Goal: Transaction & Acquisition: Register for event/course

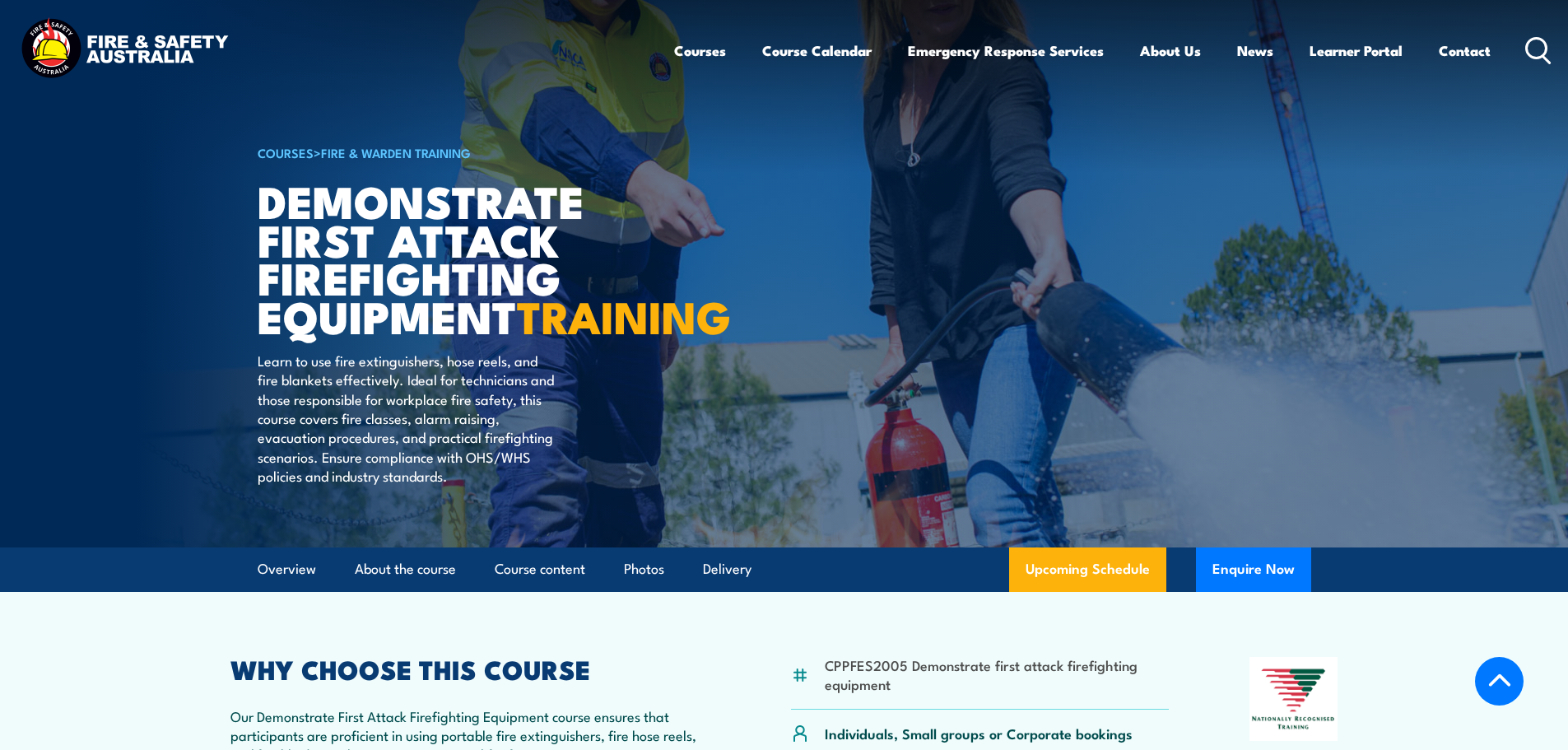
scroll to position [329, 0]
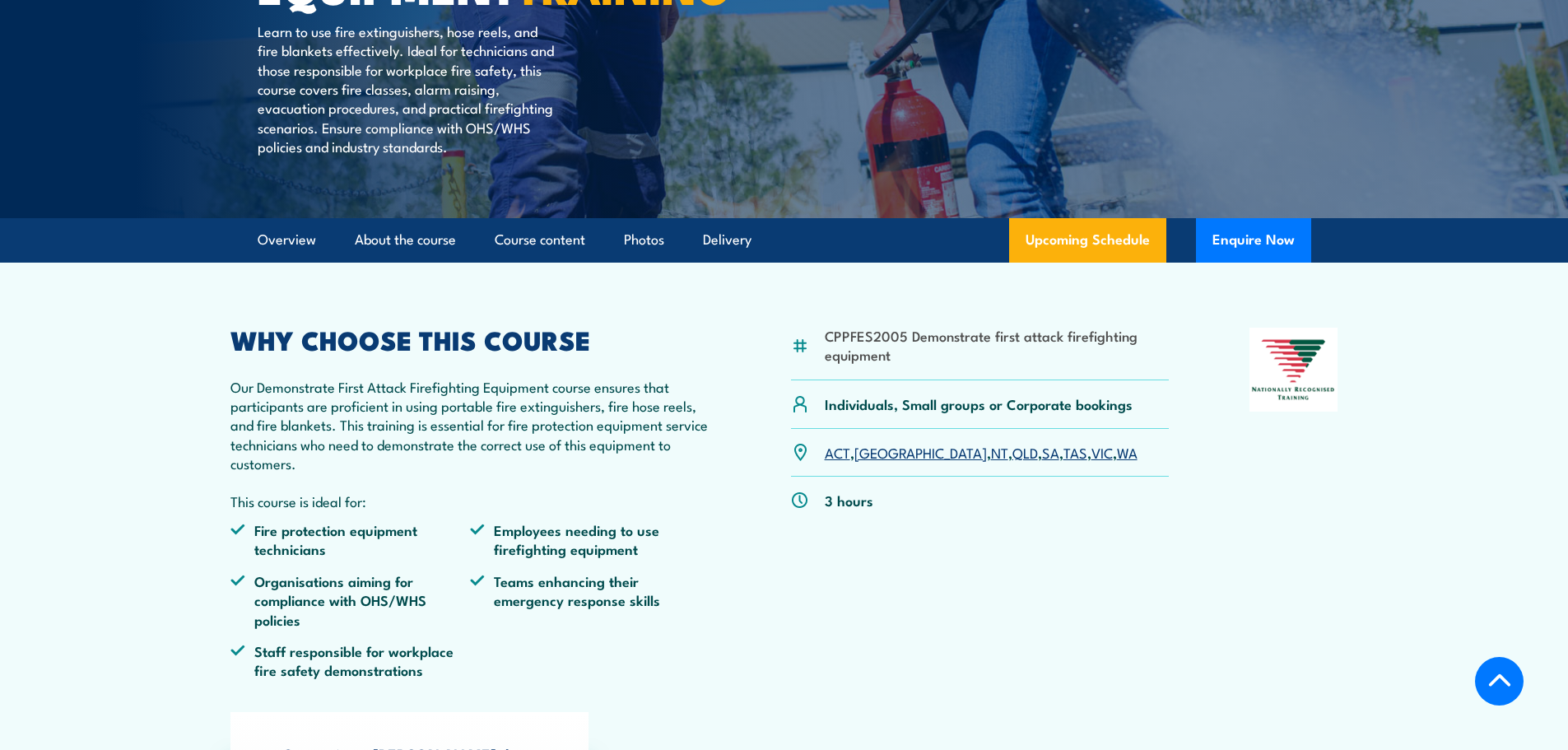
click at [1117, 462] on link "WA" at bounding box center [1127, 451] width 20 height 19
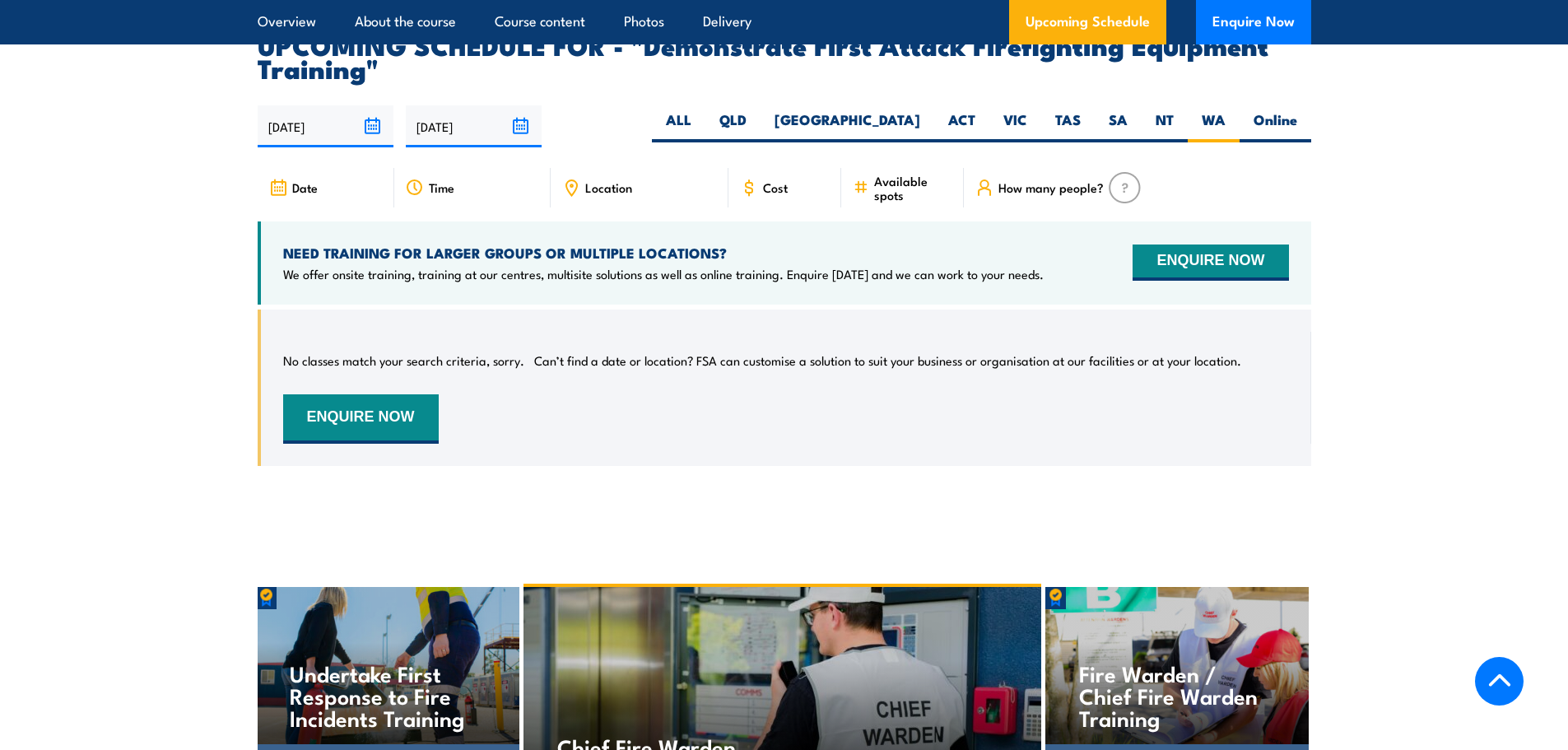
scroll to position [2903, 0]
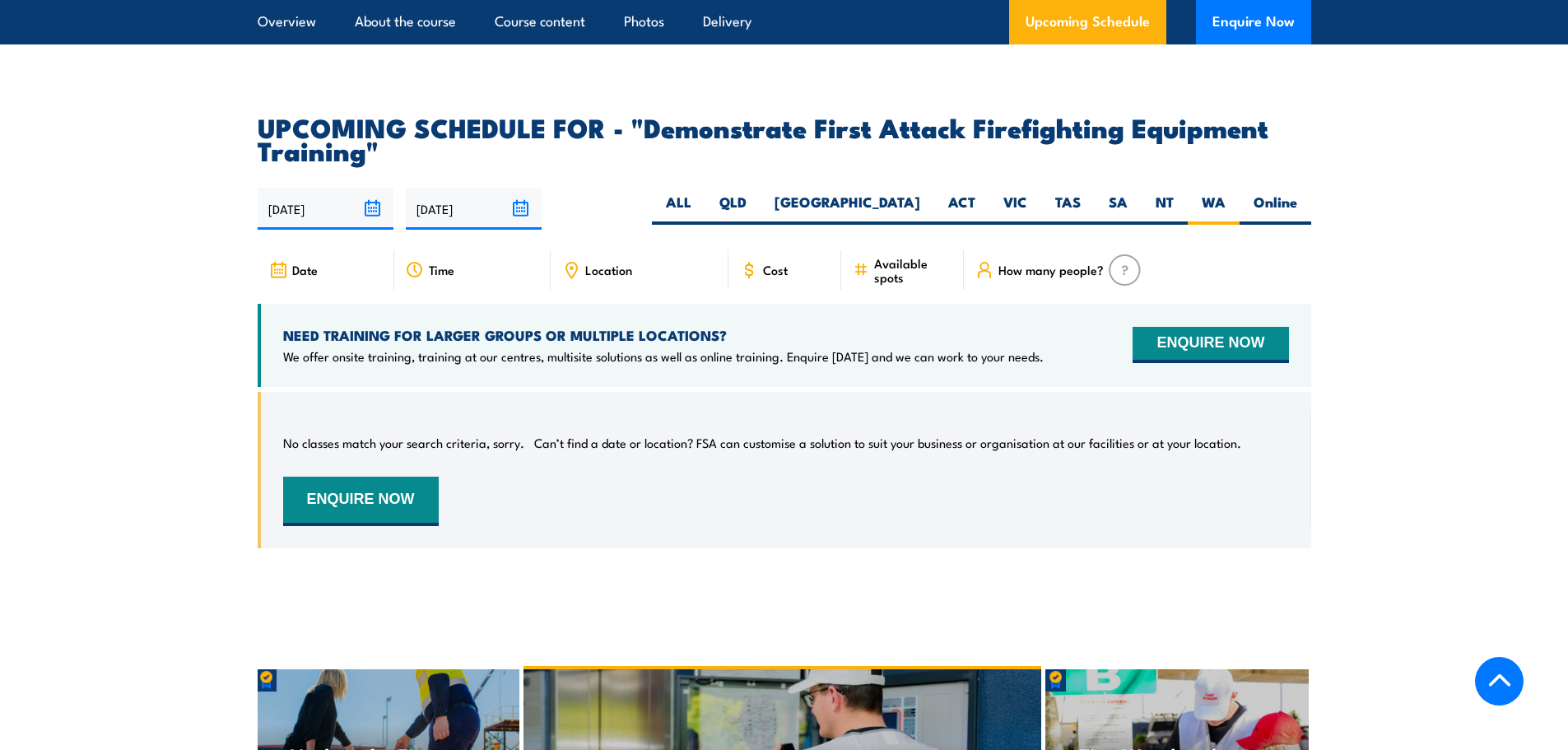
click at [307, 263] on span "Date" at bounding box center [305, 269] width 25 height 14
click at [469, 250] on div "Time" at bounding box center [472, 269] width 156 height 40
click at [623, 263] on span "Location" at bounding box center [609, 269] width 47 height 14
click at [853, 261] on icon at bounding box center [860, 269] width 16 height 18
click at [791, 250] on div "Cost" at bounding box center [785, 269] width 114 height 40
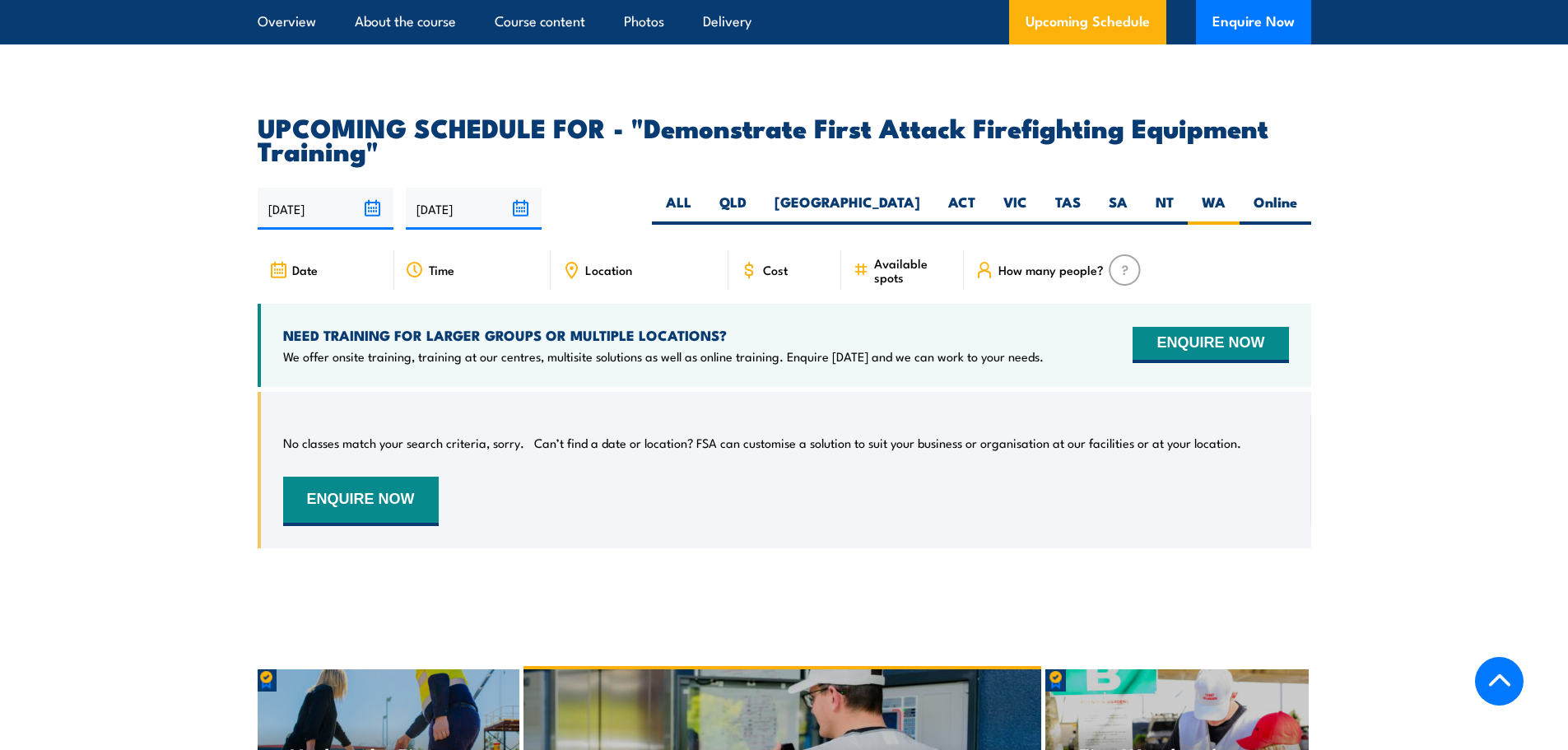
click at [951, 256] on span "Available spots" at bounding box center [913, 269] width 79 height 28
drag, startPoint x: 1110, startPoint y: 236, endPoint x: 1125, endPoint y: 231, distance: 15.8
click at [1110, 254] on img at bounding box center [1125, 269] width 32 height 31
drag, startPoint x: 502, startPoint y: 155, endPoint x: 317, endPoint y: 171, distance: 185.7
click at [475, 188] on input "18/03/2026" at bounding box center [474, 209] width 136 height 42
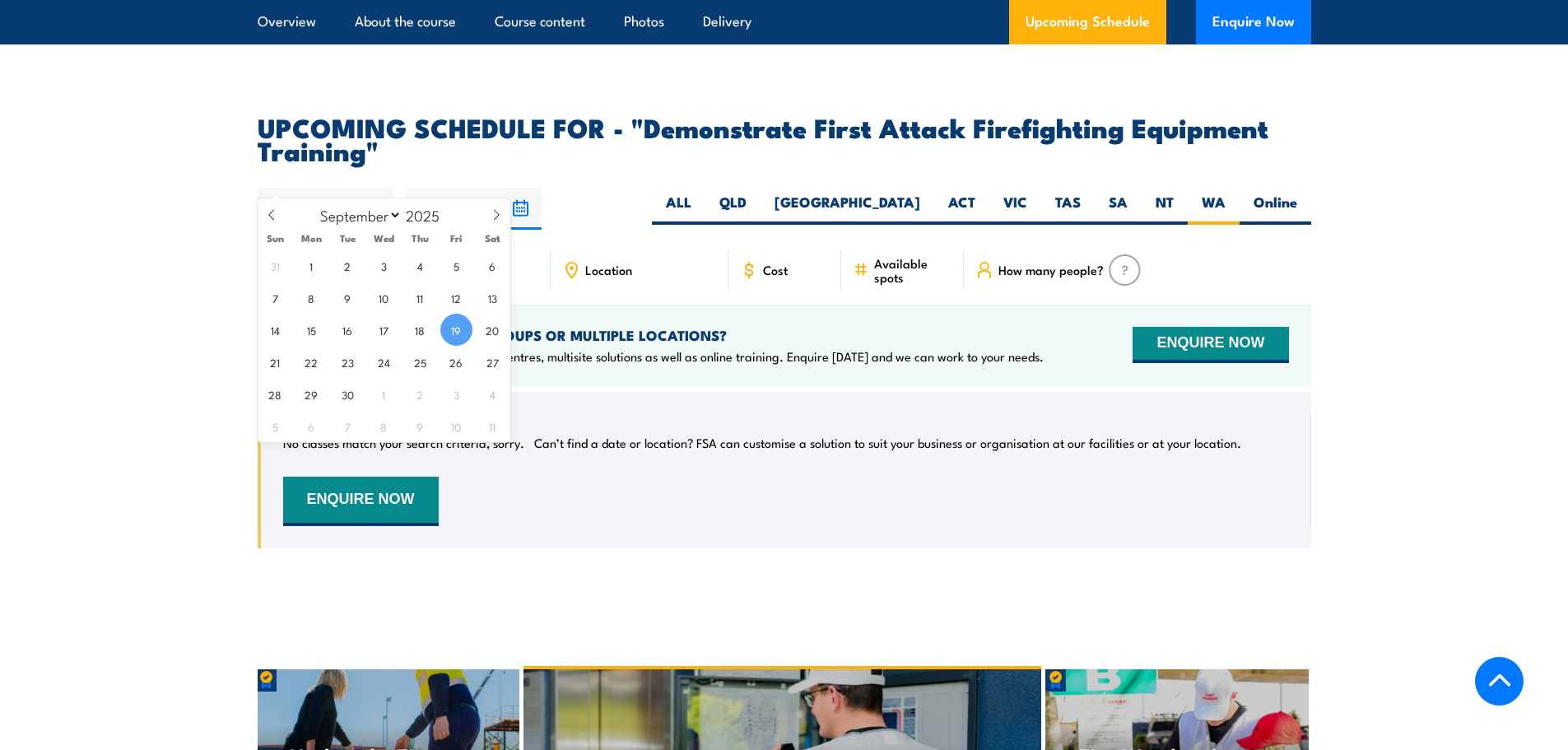
click at [317, 188] on input "[DATE]" at bounding box center [325, 209] width 136 height 42
click at [469, 331] on span "19" at bounding box center [456, 329] width 32 height 32
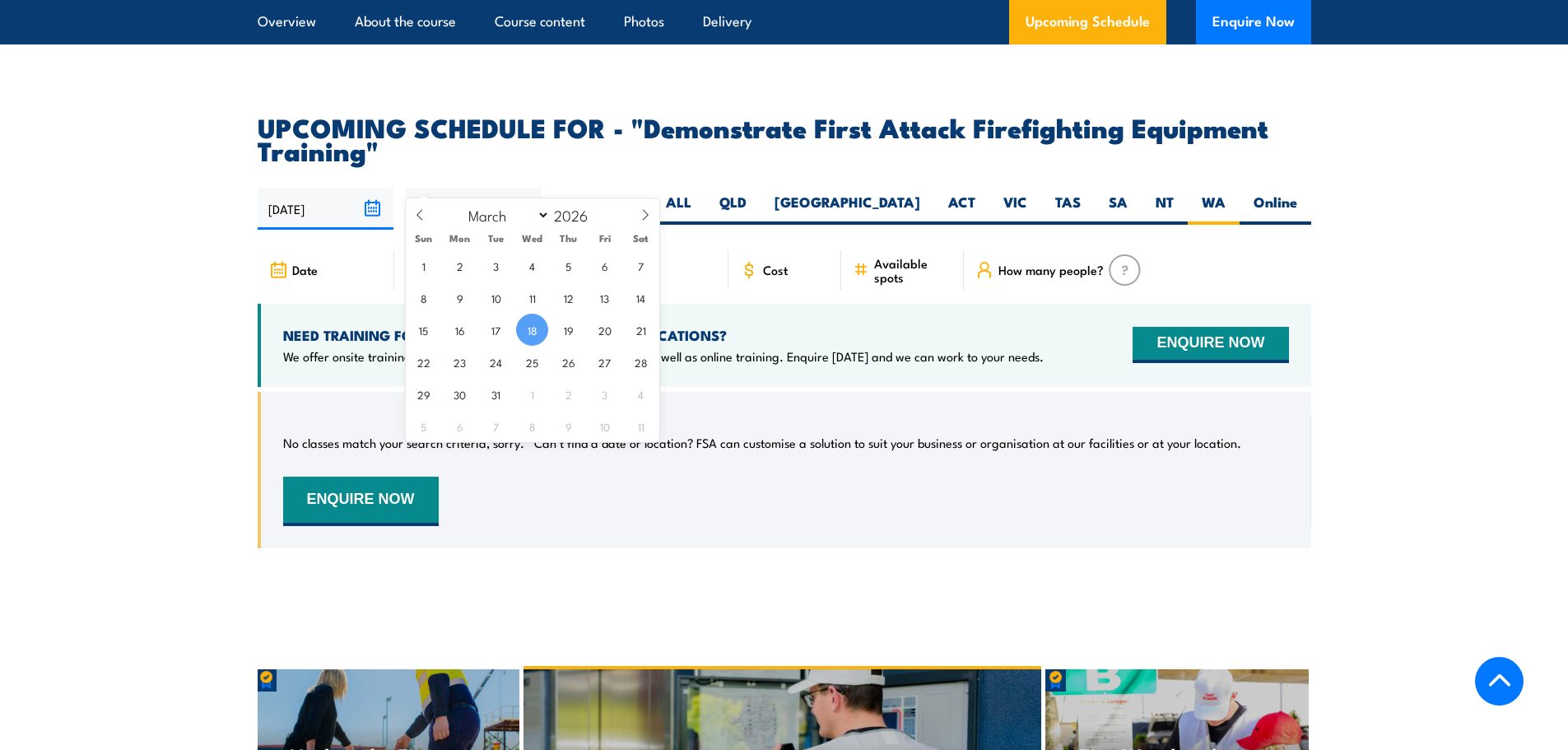
click at [535, 188] on input "18/03/2026" at bounding box center [474, 209] width 136 height 42
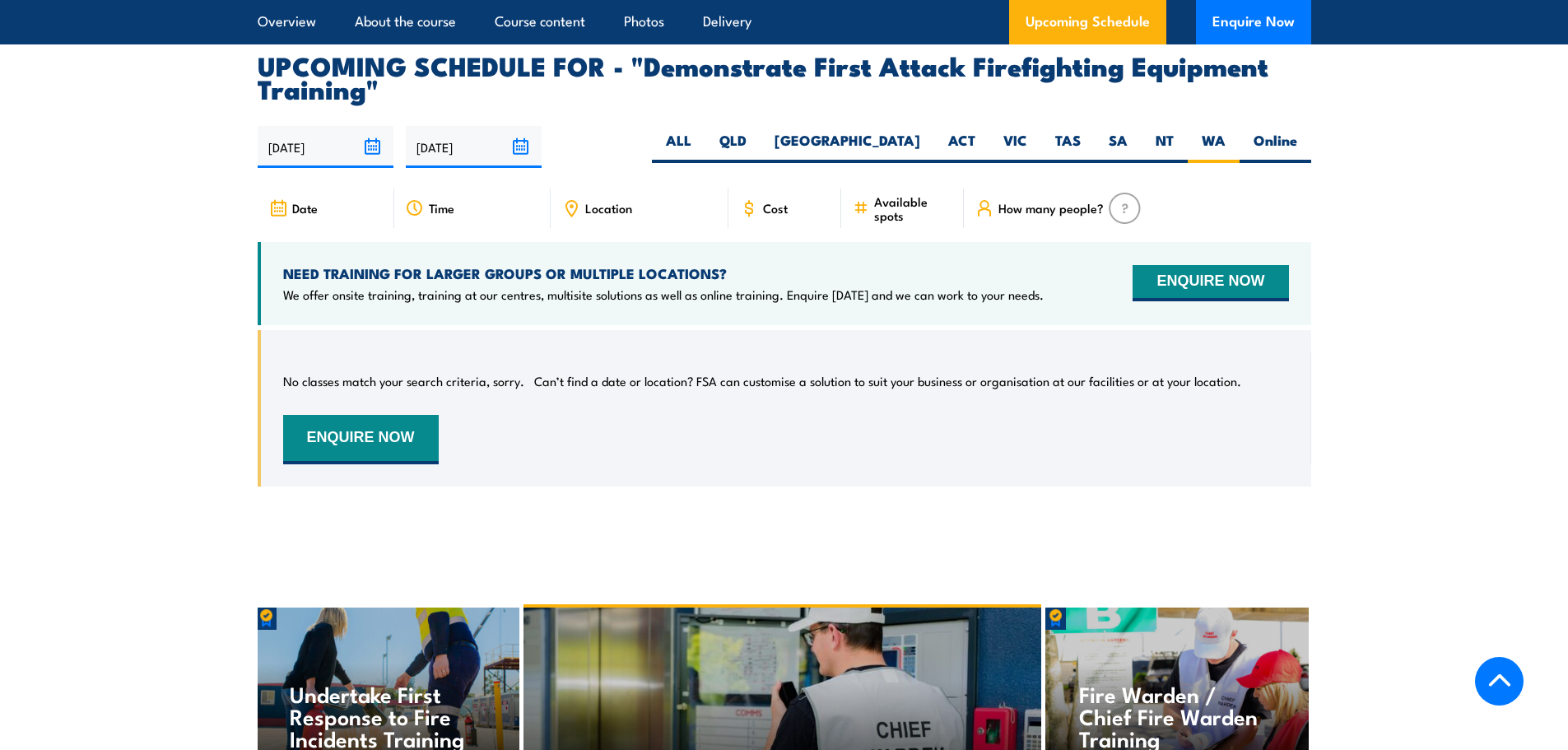
scroll to position [2985, 0]
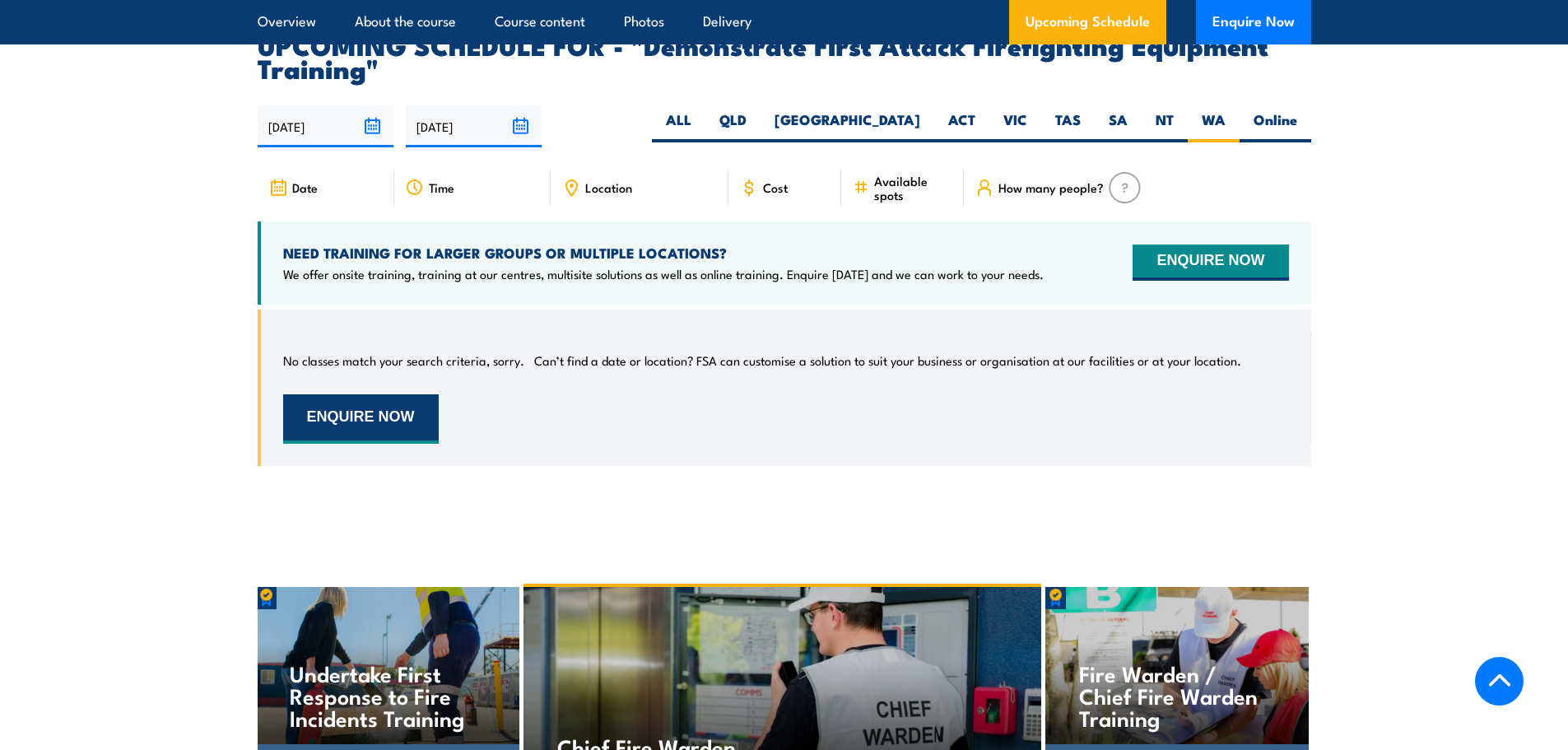
click at [401, 394] on button "ENQUIRE NOW" at bounding box center [361, 419] width 155 height 49
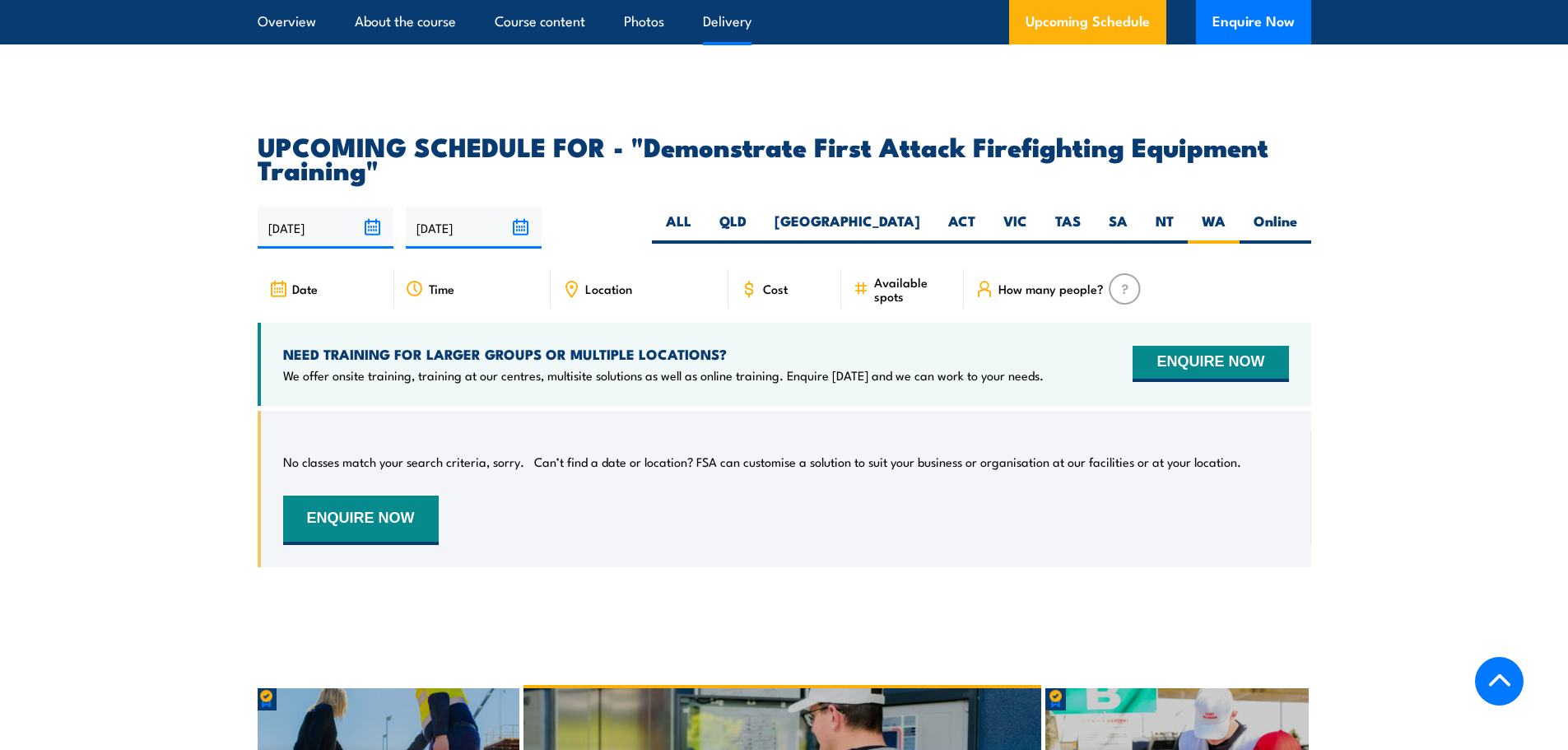
scroll to position [2655, 0]
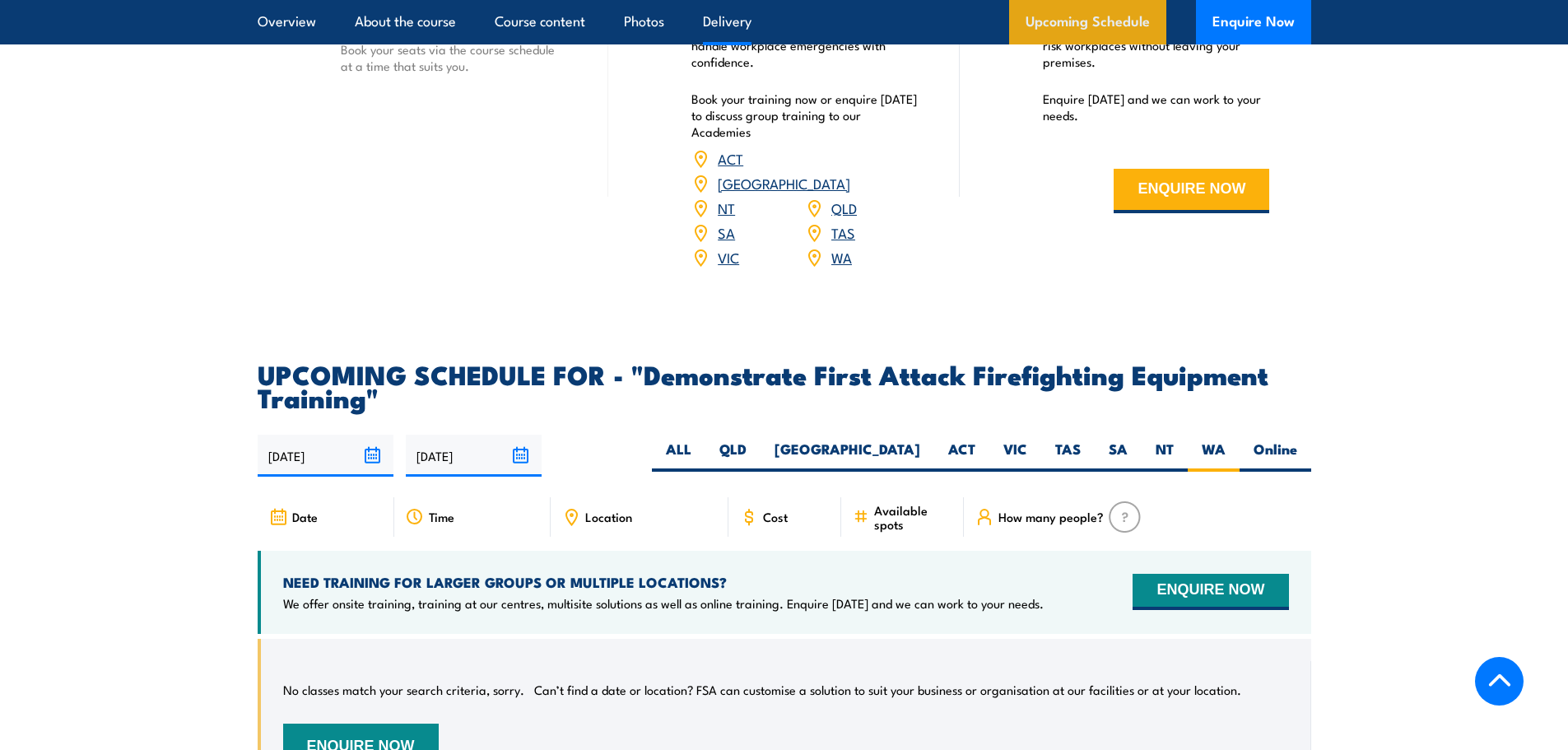
click at [1132, 16] on link "Upcoming Schedule" at bounding box center [1088, 22] width 157 height 45
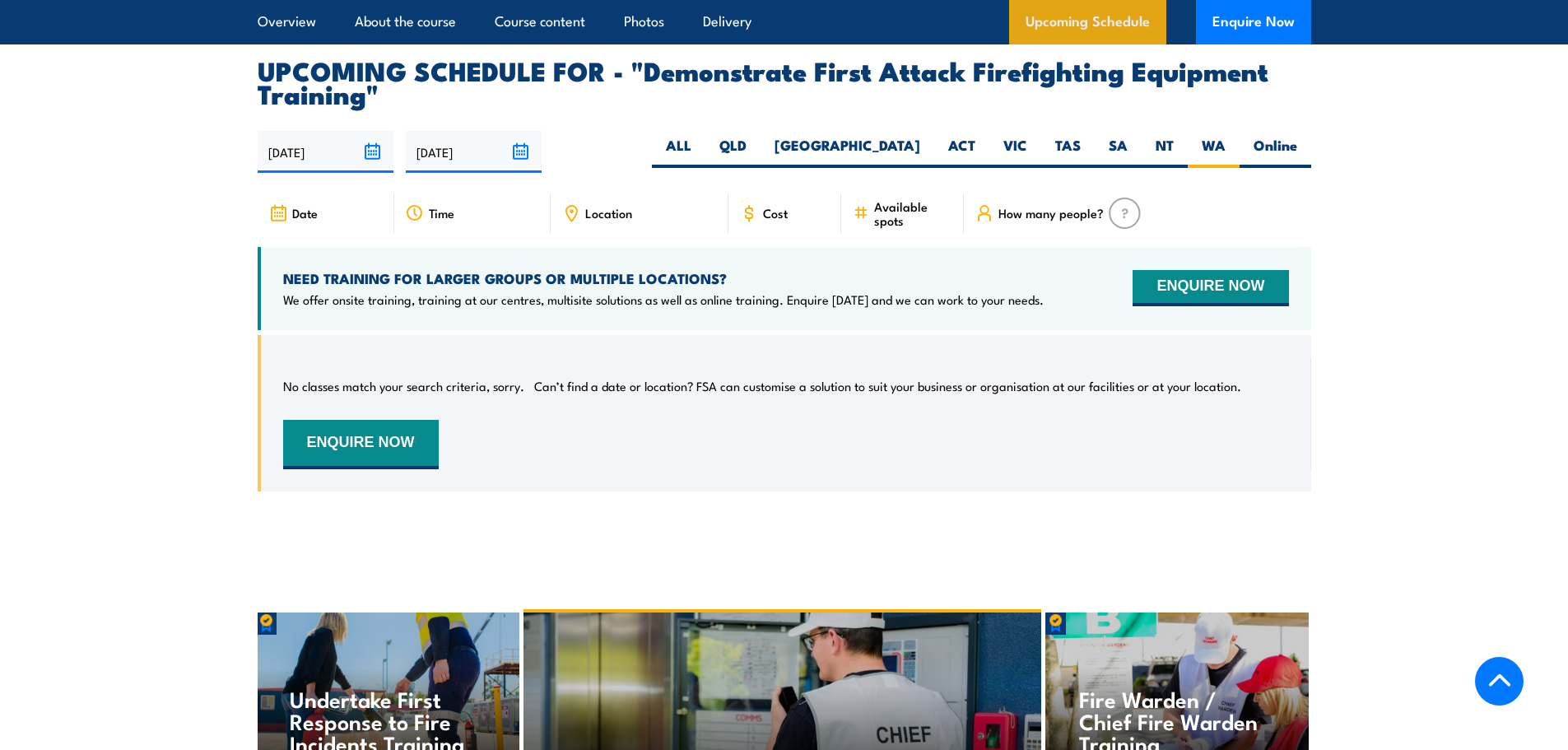
scroll to position [2985, 0]
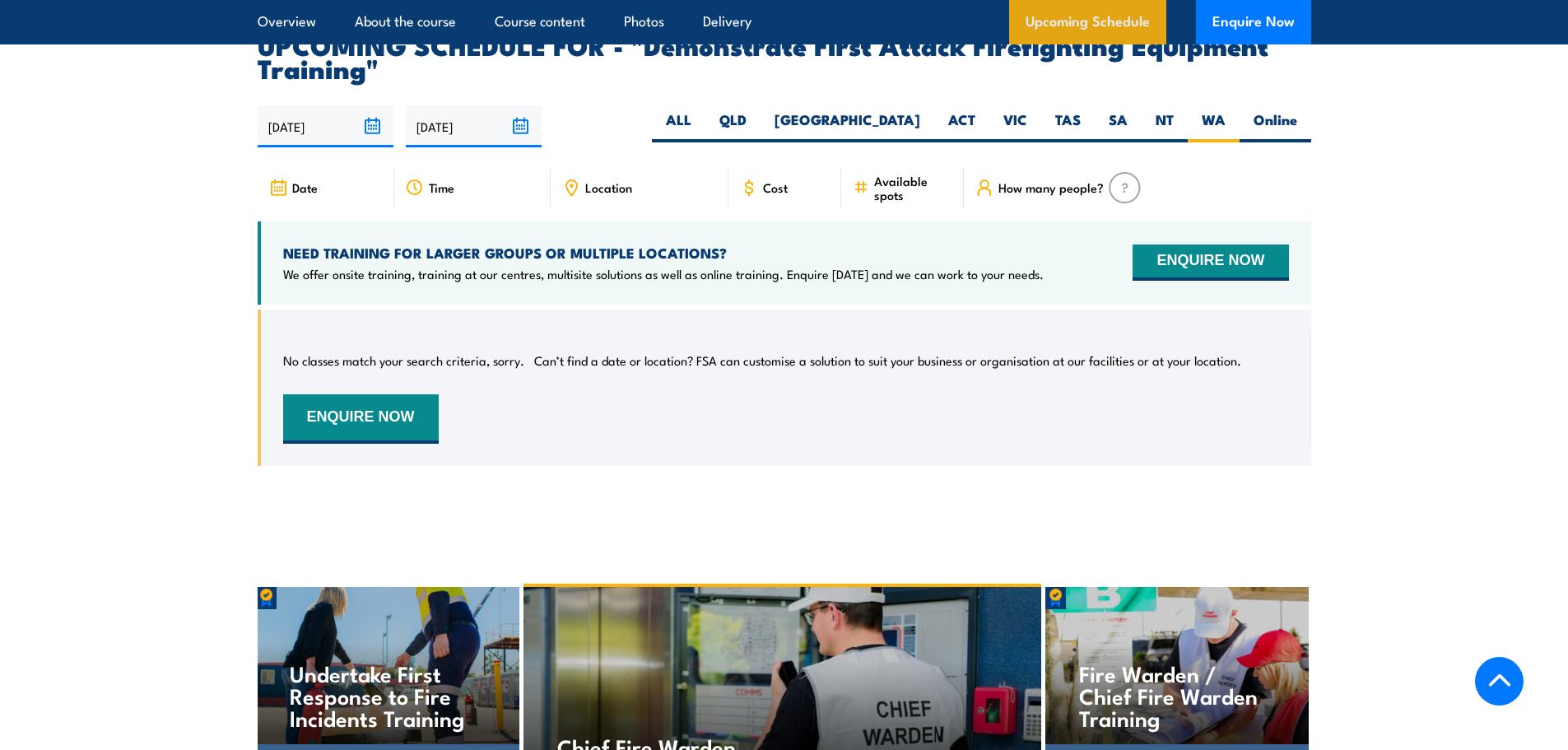
click at [1132, 16] on link "Upcoming Schedule" at bounding box center [1088, 22] width 157 height 45
drag, startPoint x: 1132, startPoint y: 16, endPoint x: 1088, endPoint y: 18, distance: 44.0
click at [1088, 18] on link "Upcoming Schedule" at bounding box center [1088, 22] width 157 height 45
click at [1218, 111] on label "WA" at bounding box center [1213, 127] width 52 height 32
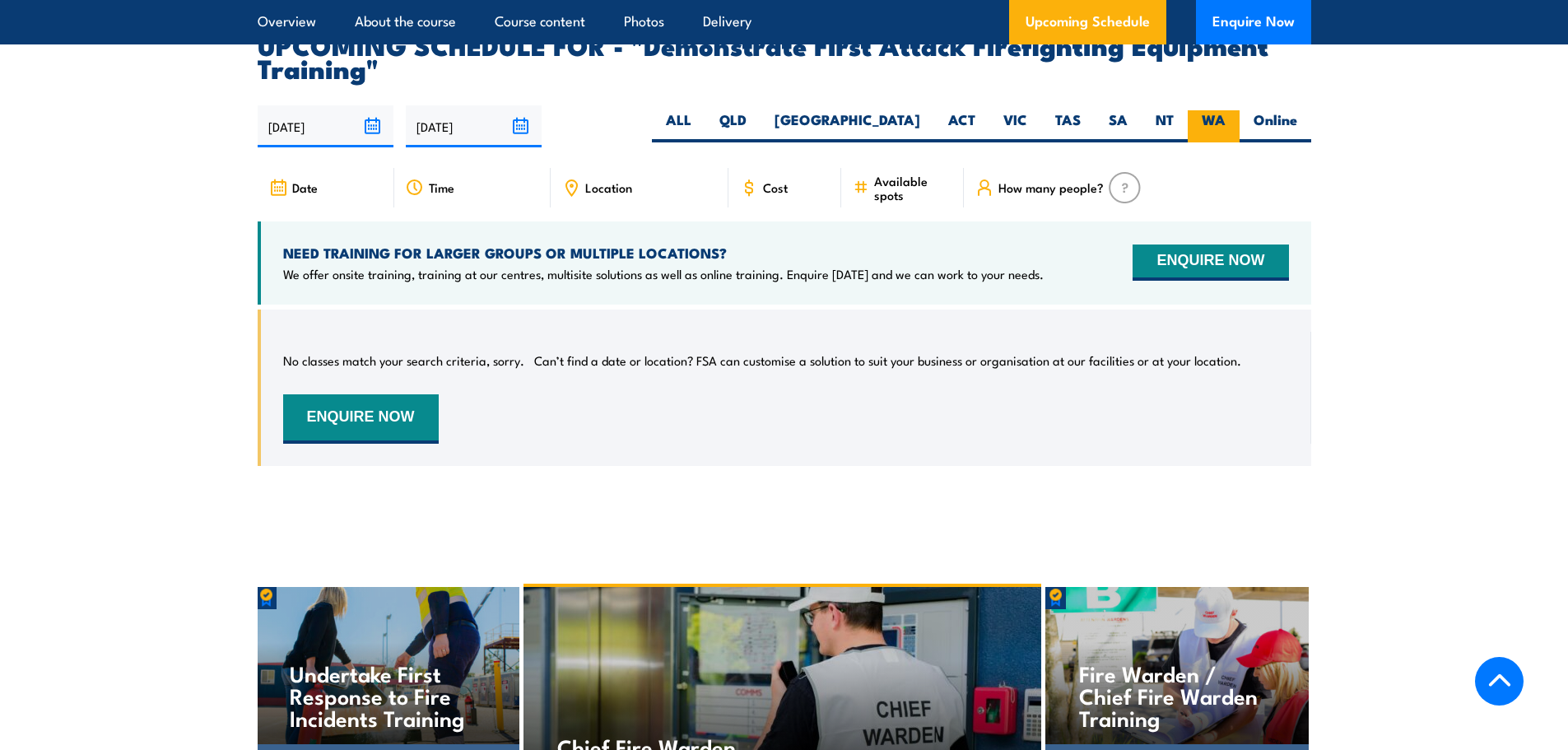
click at [1225, 111] on input "WA" at bounding box center [1230, 116] width 11 height 11
click at [1134, 111] on label "SA" at bounding box center [1118, 127] width 47 height 32
click at [1134, 111] on input "SA" at bounding box center [1132, 116] width 11 height 11
radio input "true"
click at [1211, 111] on label "WA" at bounding box center [1213, 127] width 52 height 32
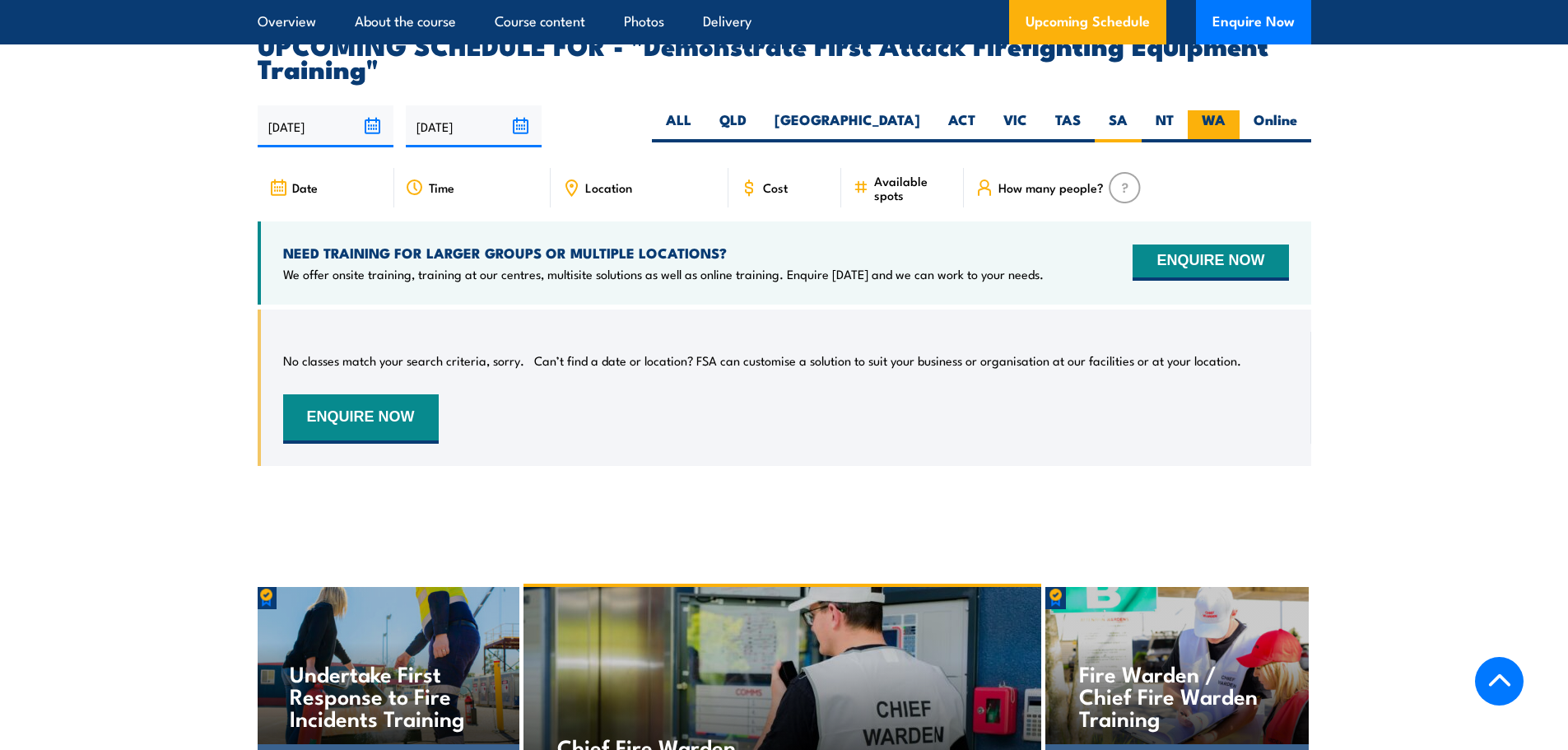
click at [1225, 111] on input "WA" at bounding box center [1230, 116] width 11 height 11
radio input "true"
click at [1218, 111] on label "WA" at bounding box center [1213, 127] width 52 height 32
click at [1225, 111] on input "WA" at bounding box center [1230, 116] width 11 height 11
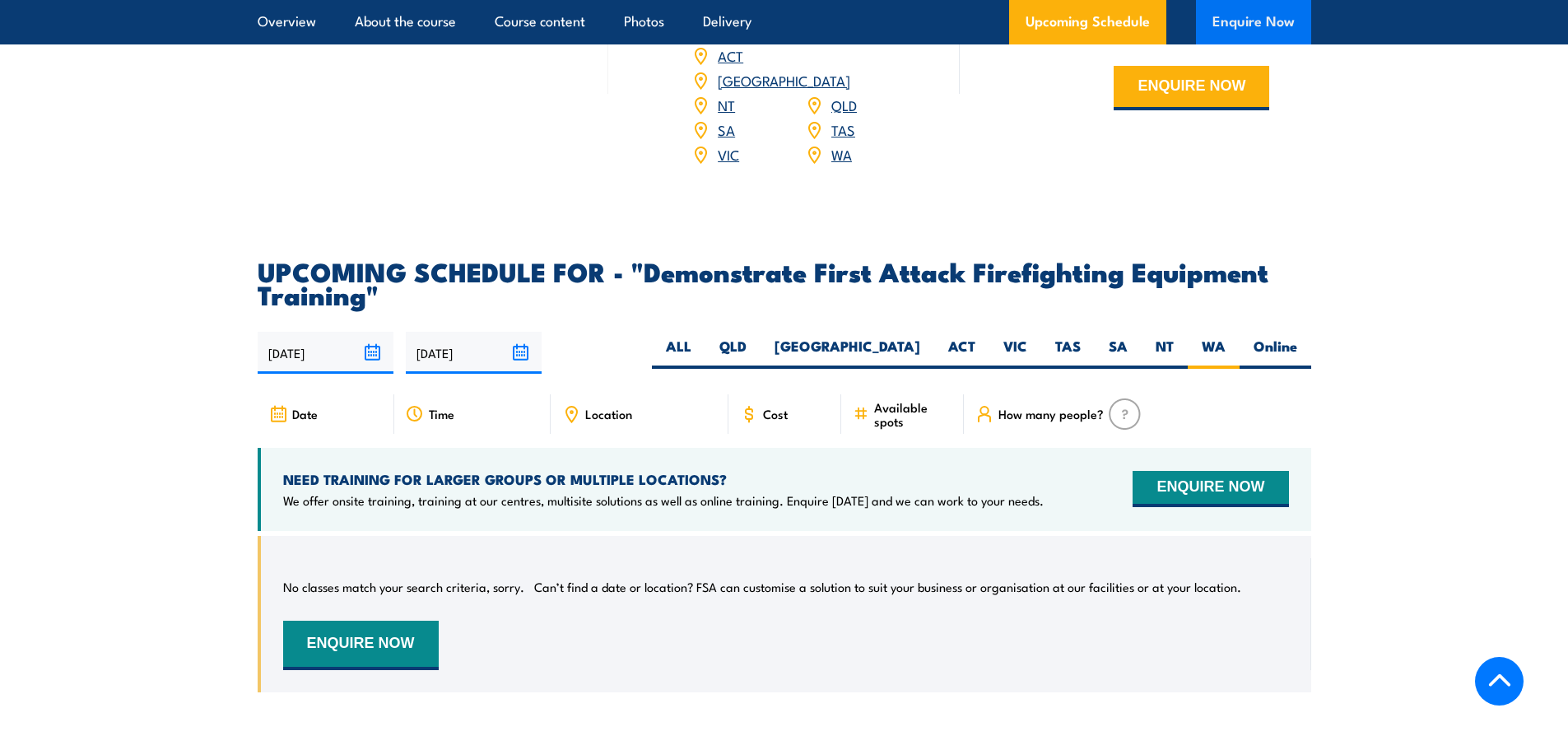
scroll to position [2744, 0]
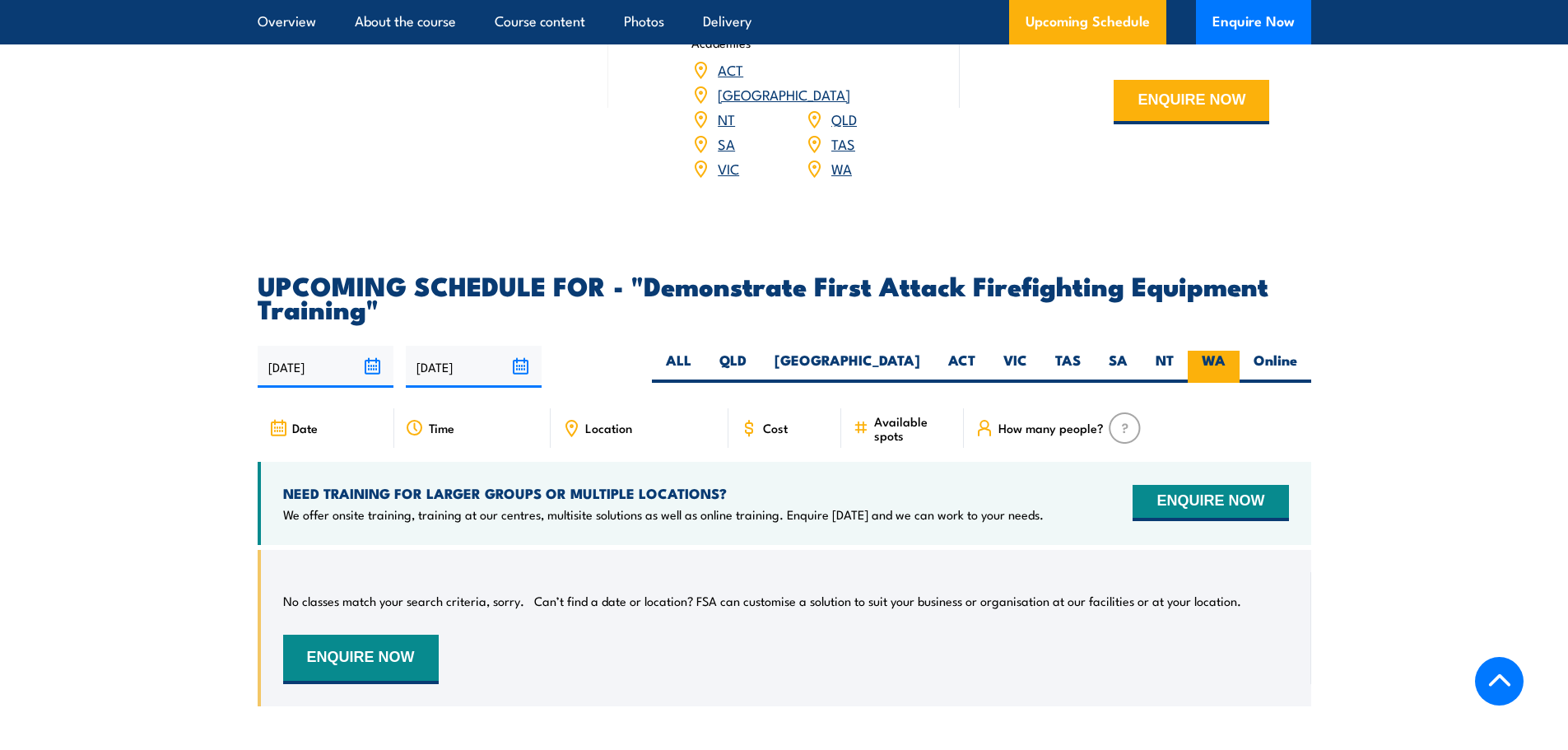
click at [1235, 351] on label "WA" at bounding box center [1213, 367] width 52 height 32
click at [1235, 351] on input "WA" at bounding box center [1230, 356] width 11 height 11
click at [1231, 351] on label "WA" at bounding box center [1213, 367] width 52 height 32
click at [1231, 351] on input "WA" at bounding box center [1230, 356] width 11 height 11
click at [1231, 351] on label "WA" at bounding box center [1213, 367] width 52 height 32
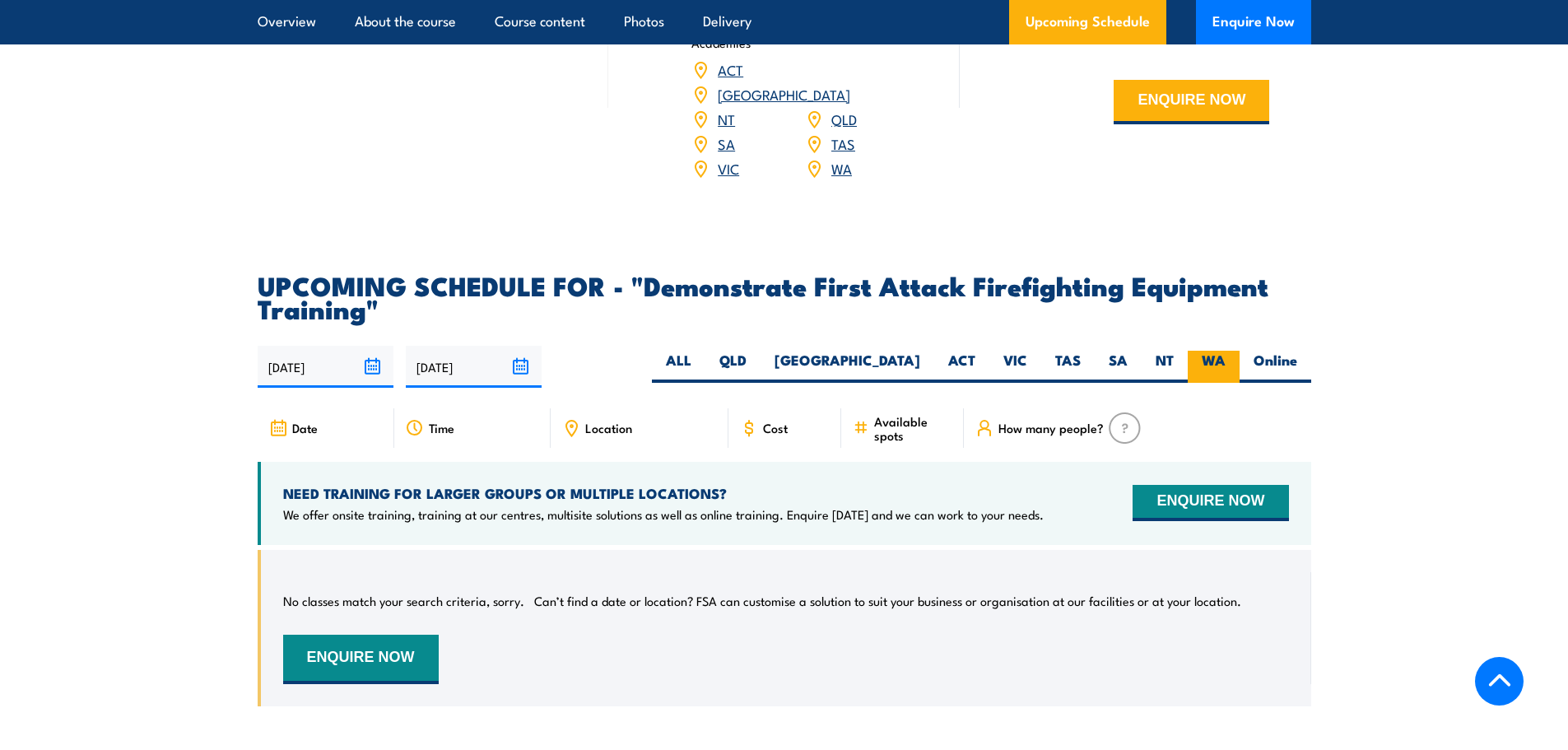
click at [1231, 351] on input "WA" at bounding box center [1230, 356] width 11 height 11
click at [1233, 485] on button "ENQUIRE NOW" at bounding box center [1210, 503] width 155 height 36
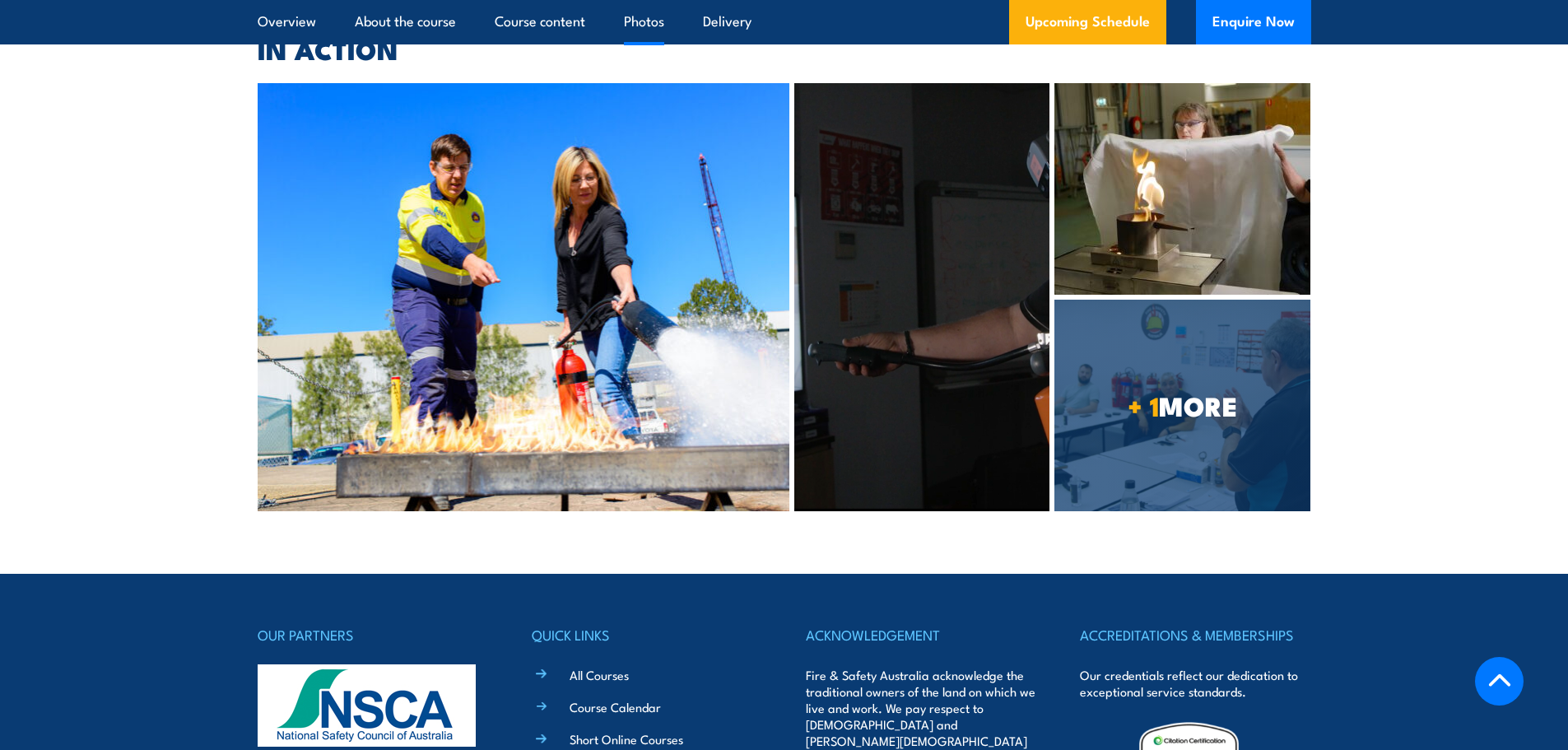
scroll to position [3897, 0]
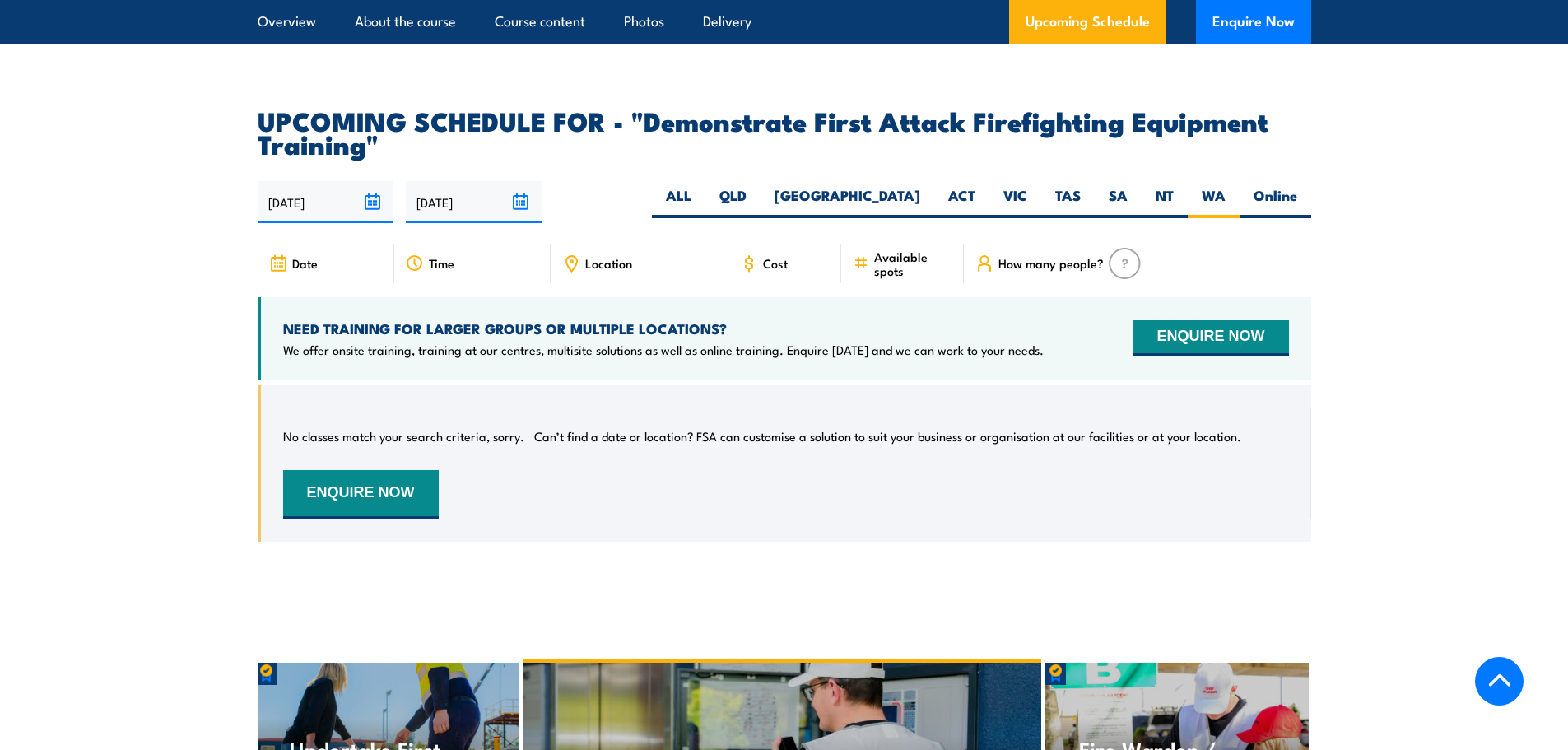
scroll to position [2662, 0]
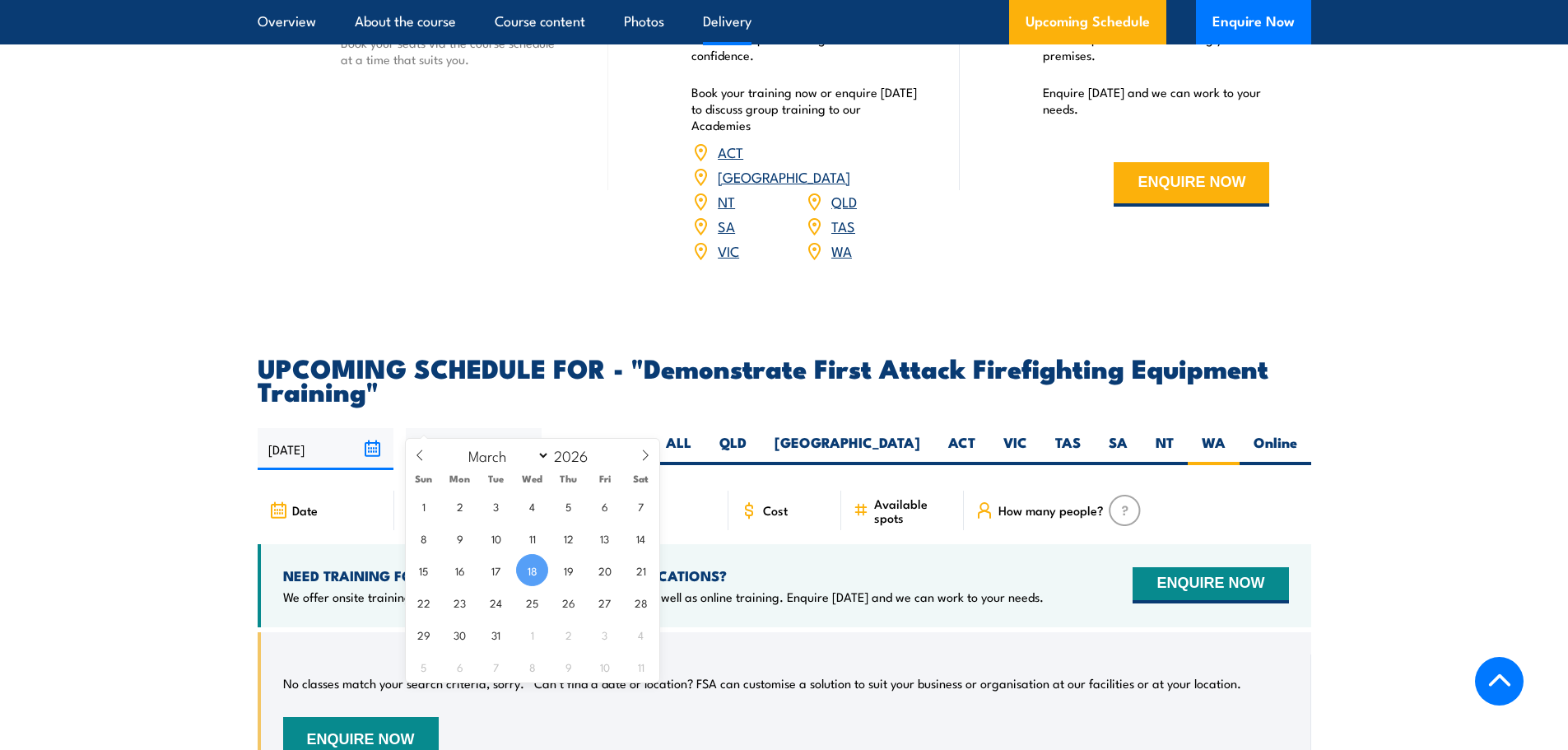
click at [495, 428] on input "[DATE]" at bounding box center [474, 449] width 136 height 42
click at [421, 456] on icon at bounding box center [420, 455] width 12 height 12
select select "0"
click at [421, 456] on icon at bounding box center [420, 455] width 12 height 12
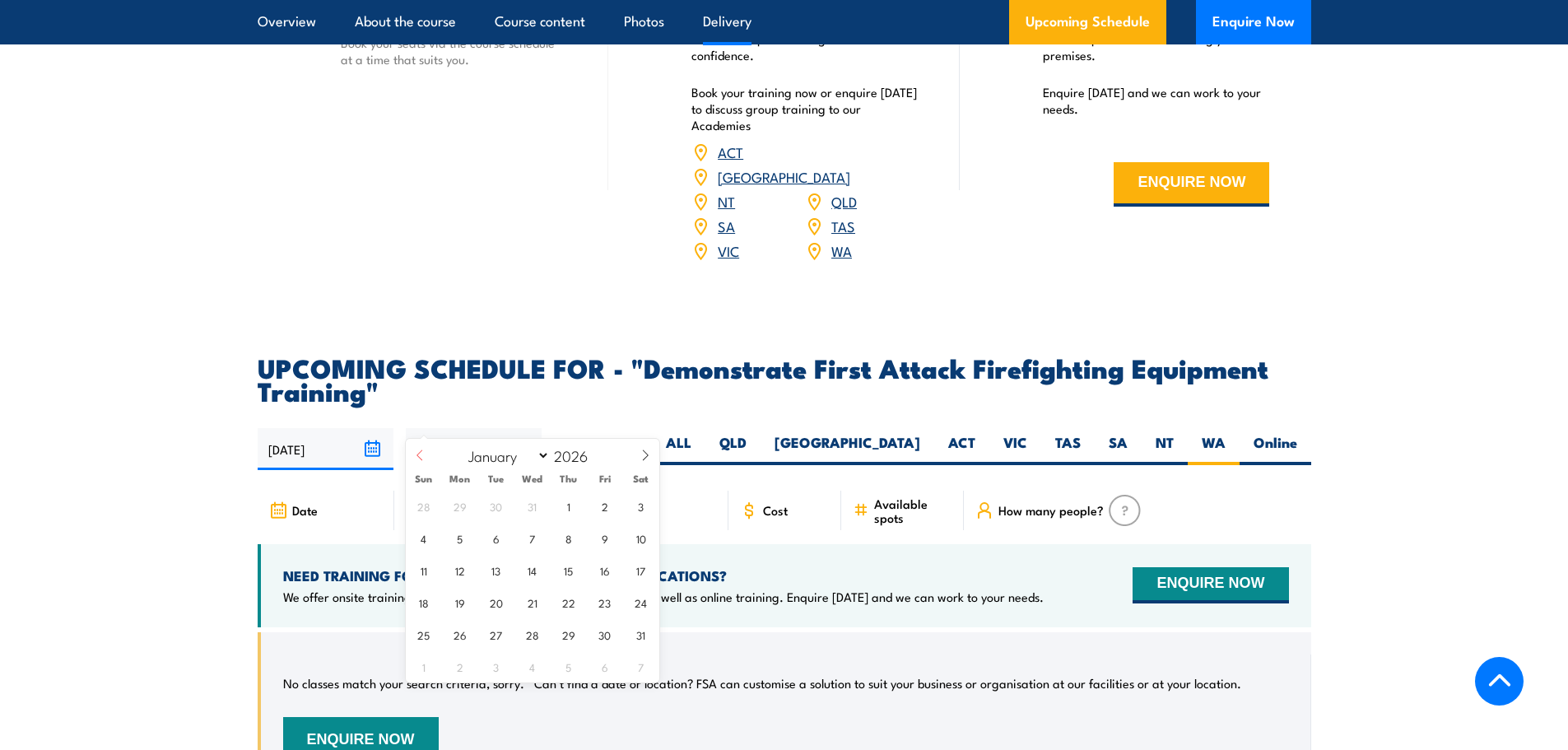
type input "2025"
click at [421, 456] on icon at bounding box center [420, 455] width 12 height 12
select select "8"
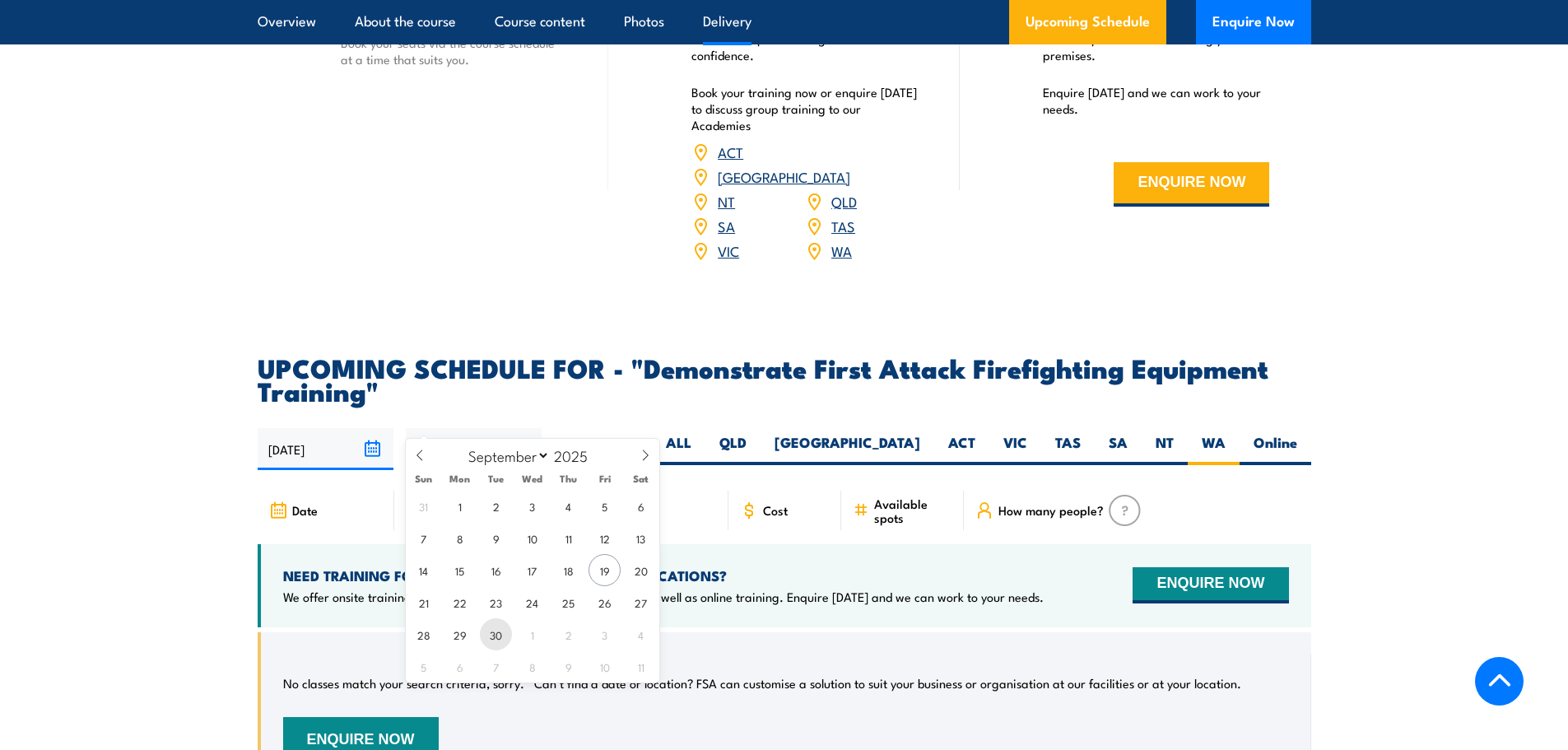
click at [507, 635] on span "30" at bounding box center [496, 634] width 32 height 32
type input "[DATE]"
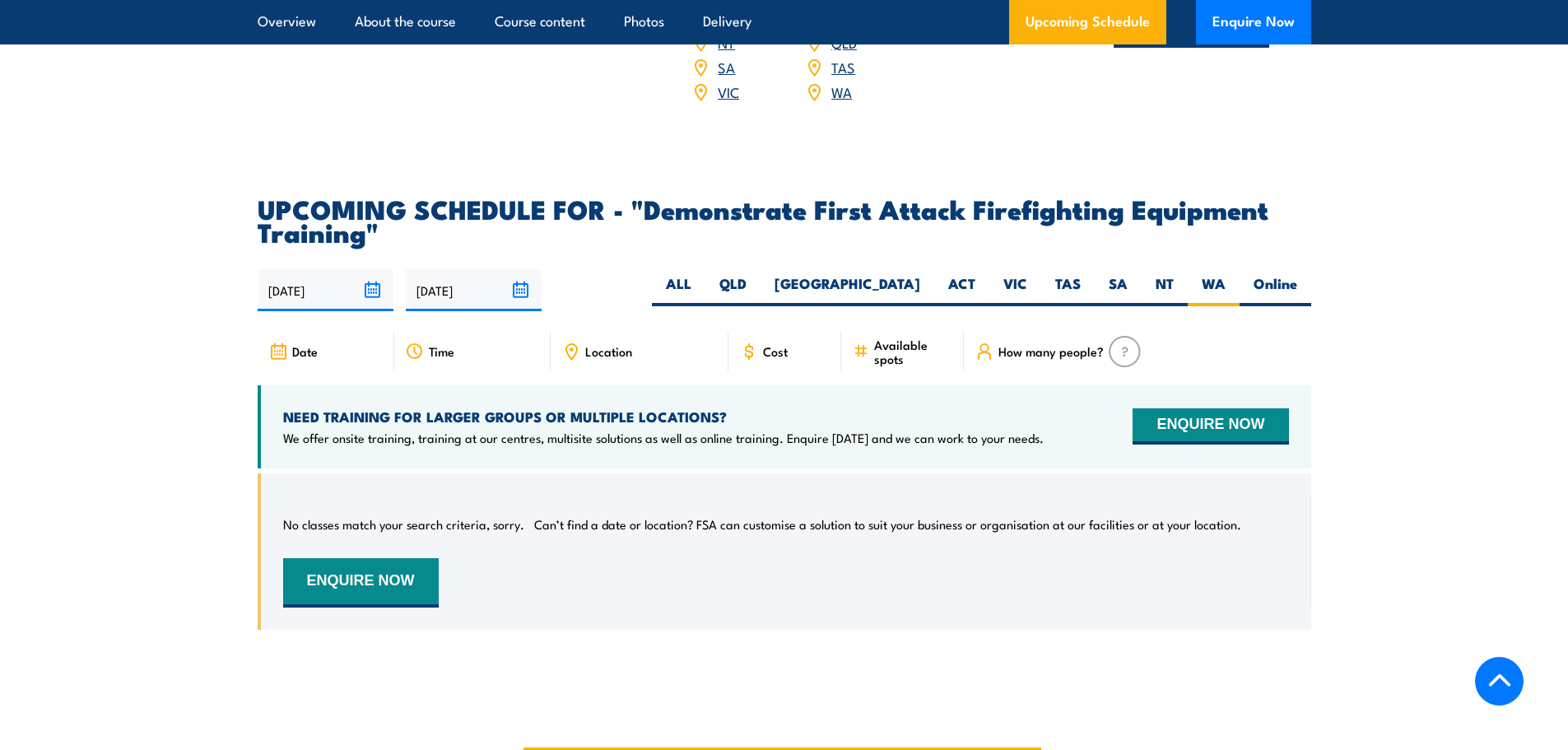
scroll to position [2820, 0]
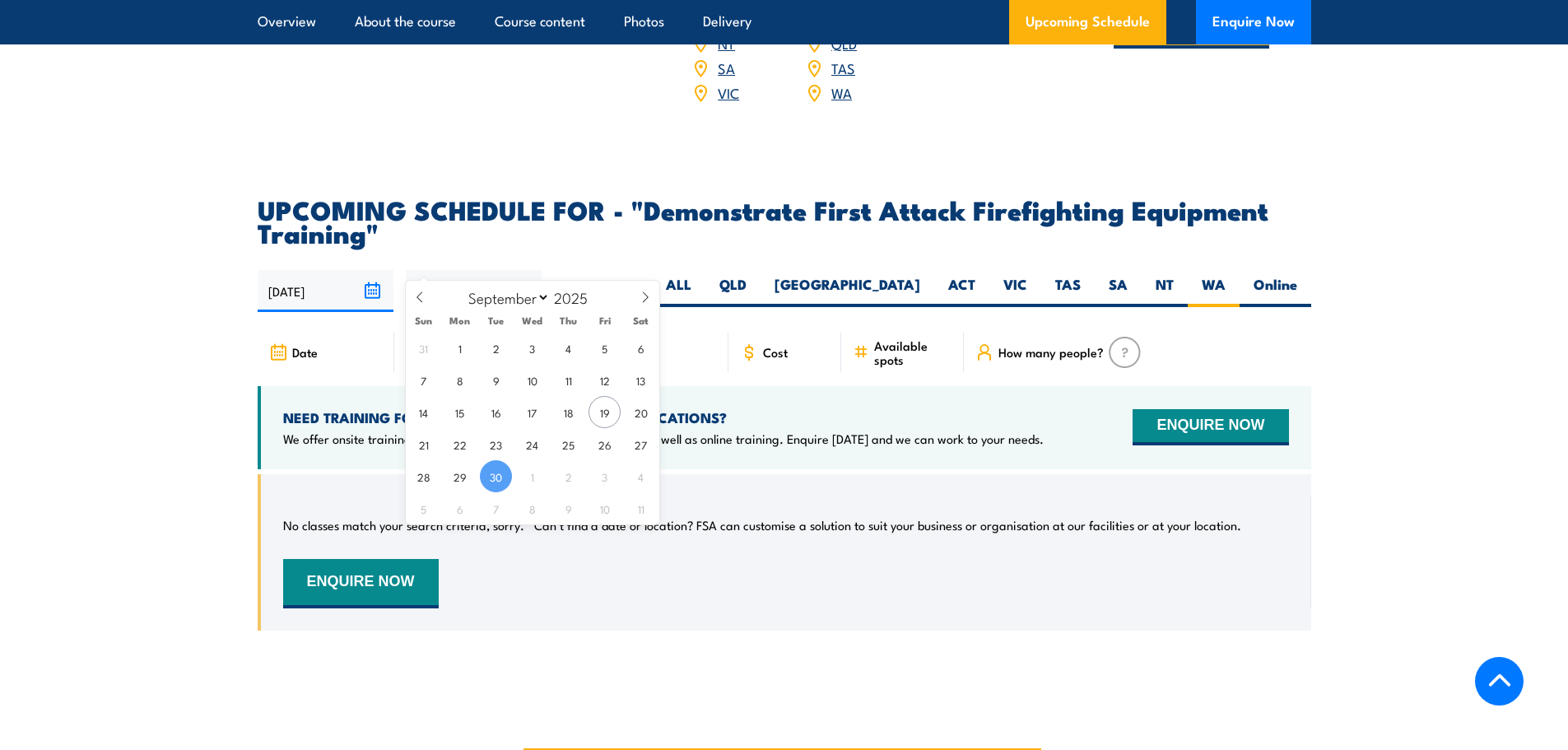
click at [526, 270] on input "[DATE]" at bounding box center [474, 291] width 136 height 42
click at [650, 293] on icon at bounding box center [645, 297] width 12 height 12
select select "9"
click at [606, 481] on span "31" at bounding box center [605, 476] width 32 height 32
type input "[DATE]"
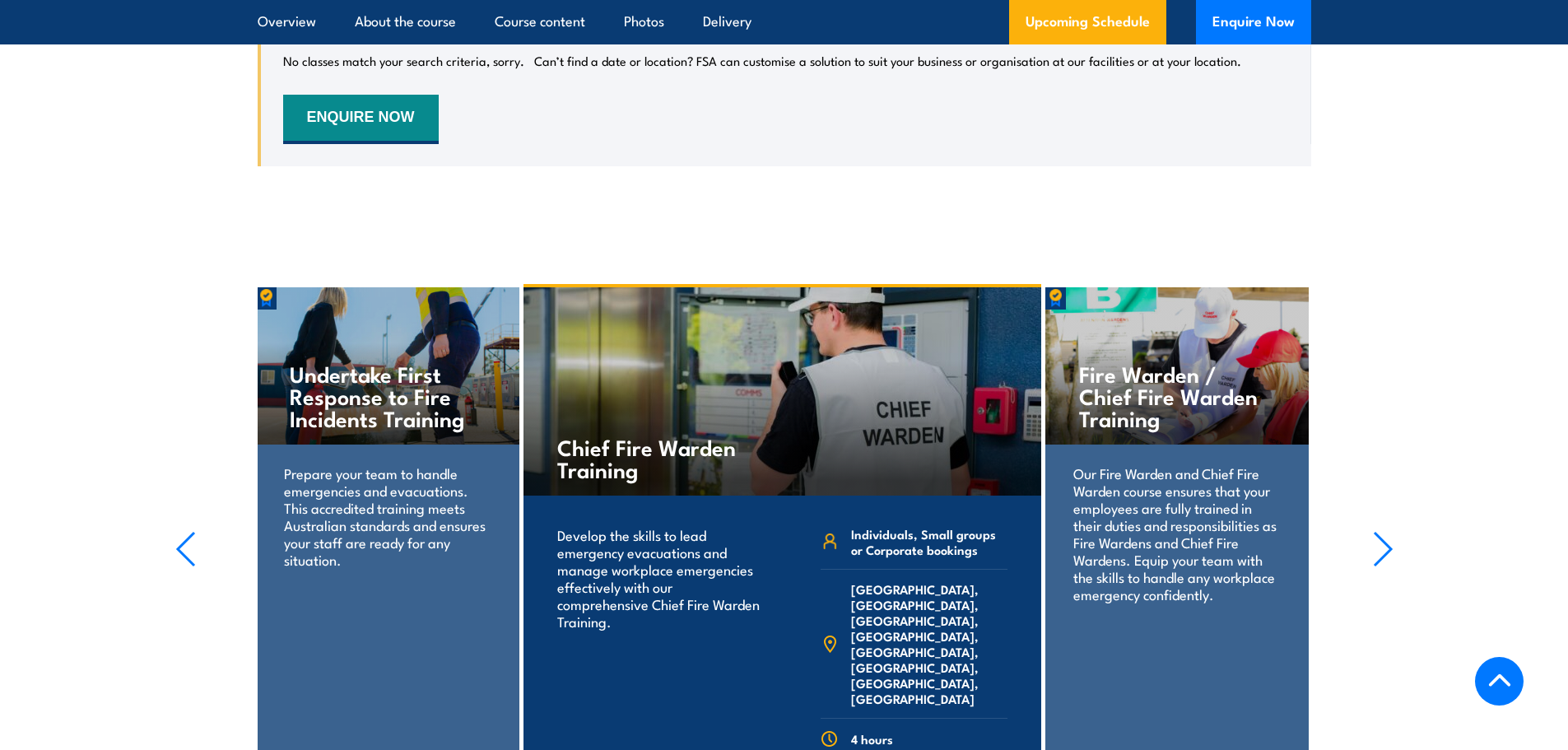
scroll to position [3149, 0]
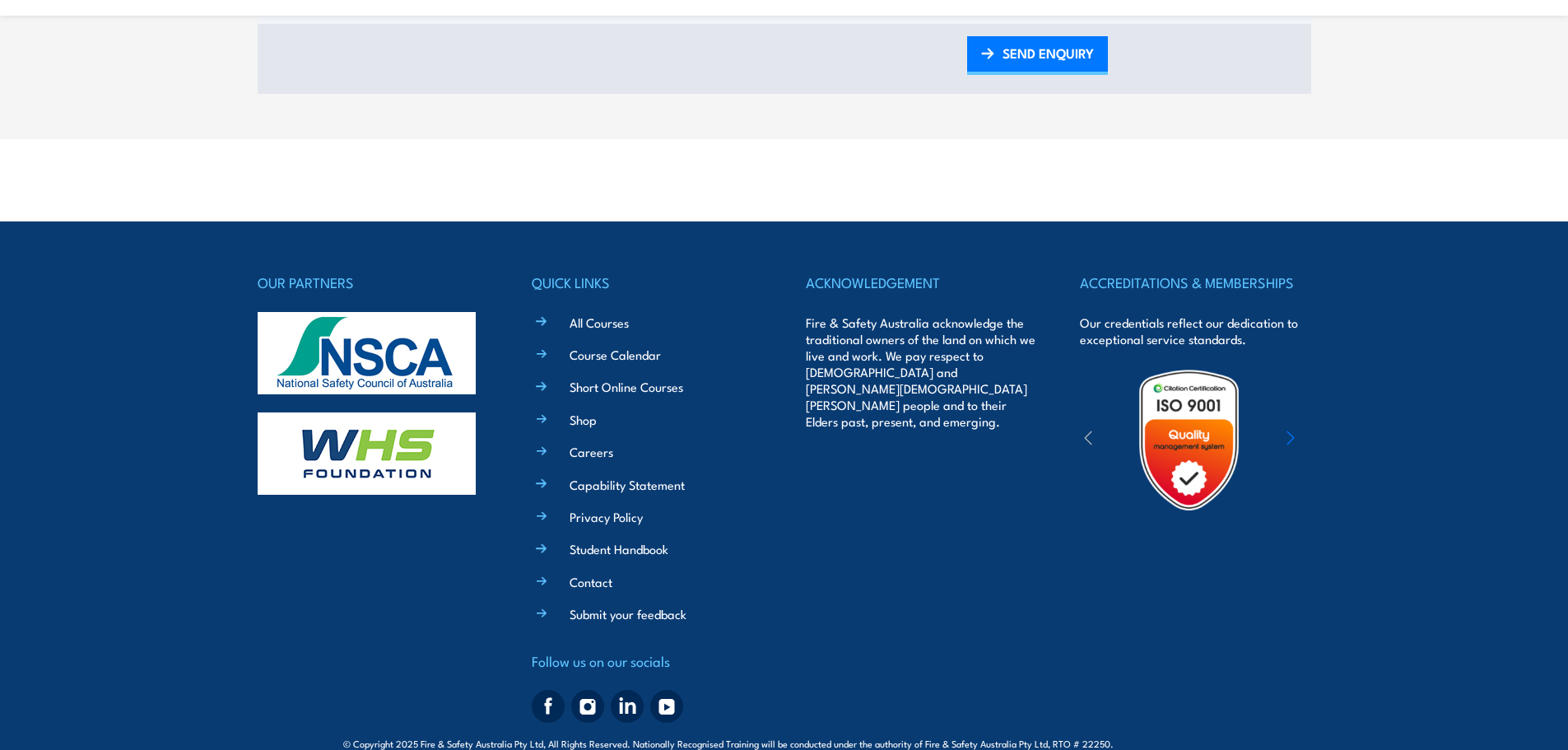
scroll to position [1315, 0]
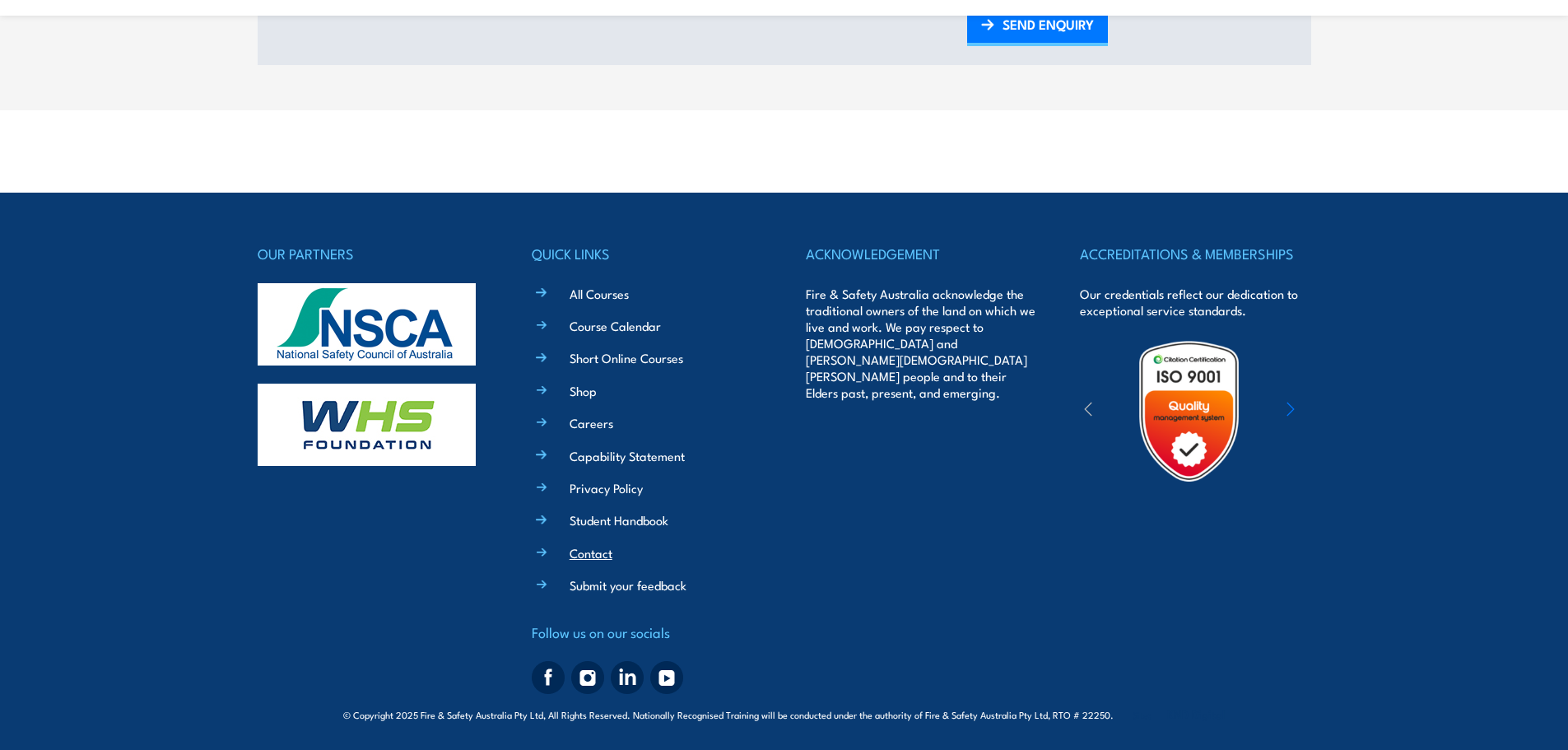
click at [600, 558] on link "Contact" at bounding box center [590, 552] width 43 height 17
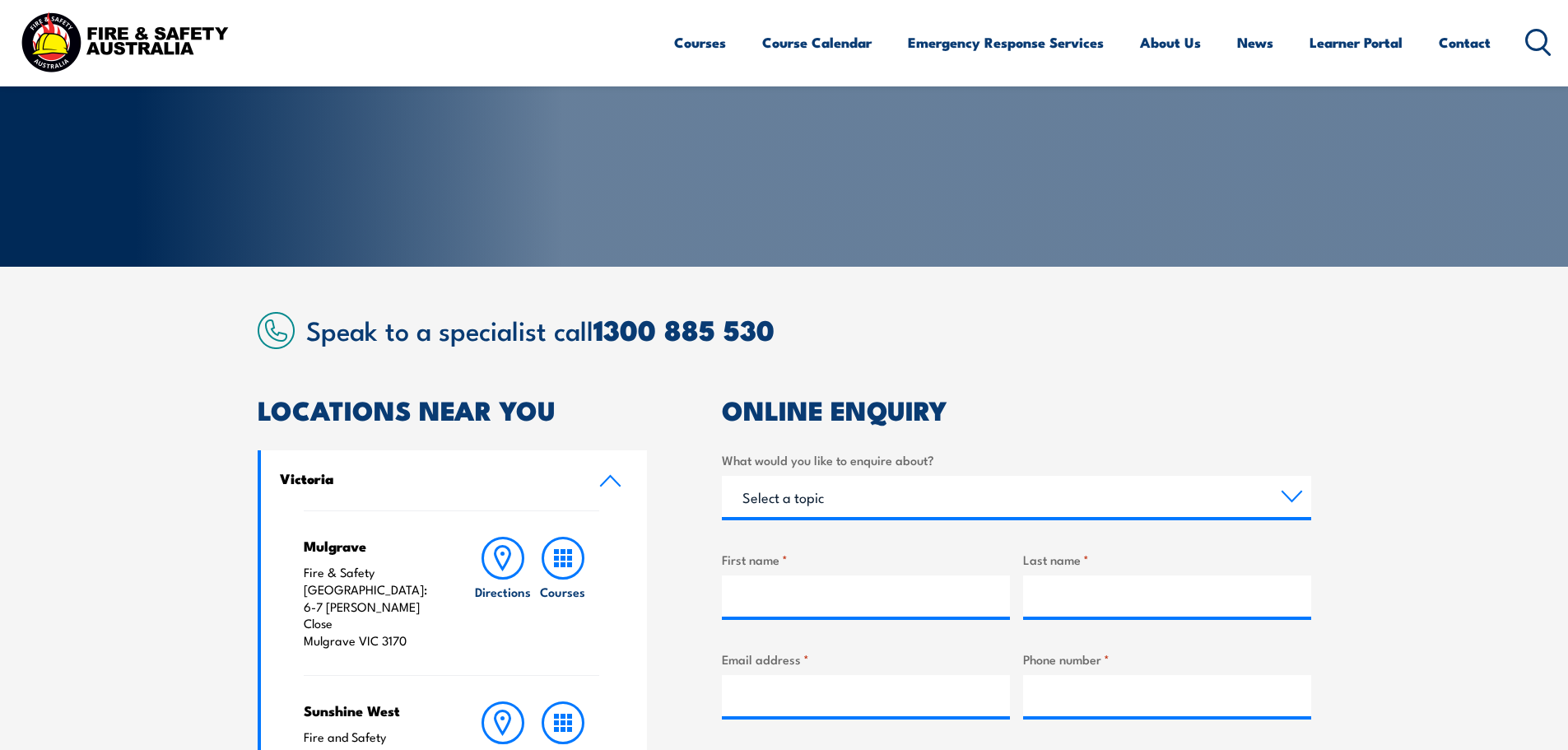
scroll to position [411, 0]
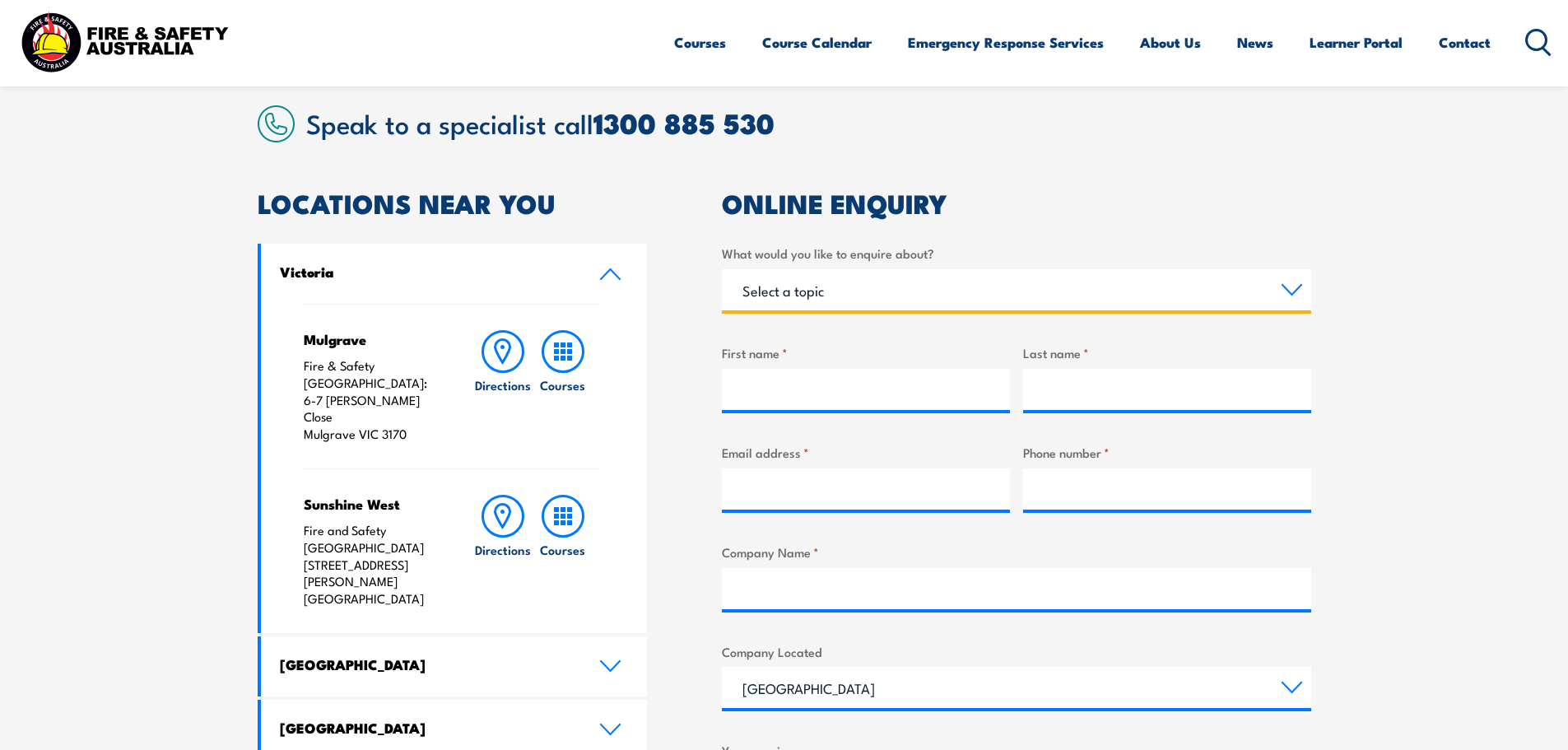
click at [867, 283] on select "Select a topic Training Emergency Response Services General Enquiry" at bounding box center [1017, 290] width 589 height 41
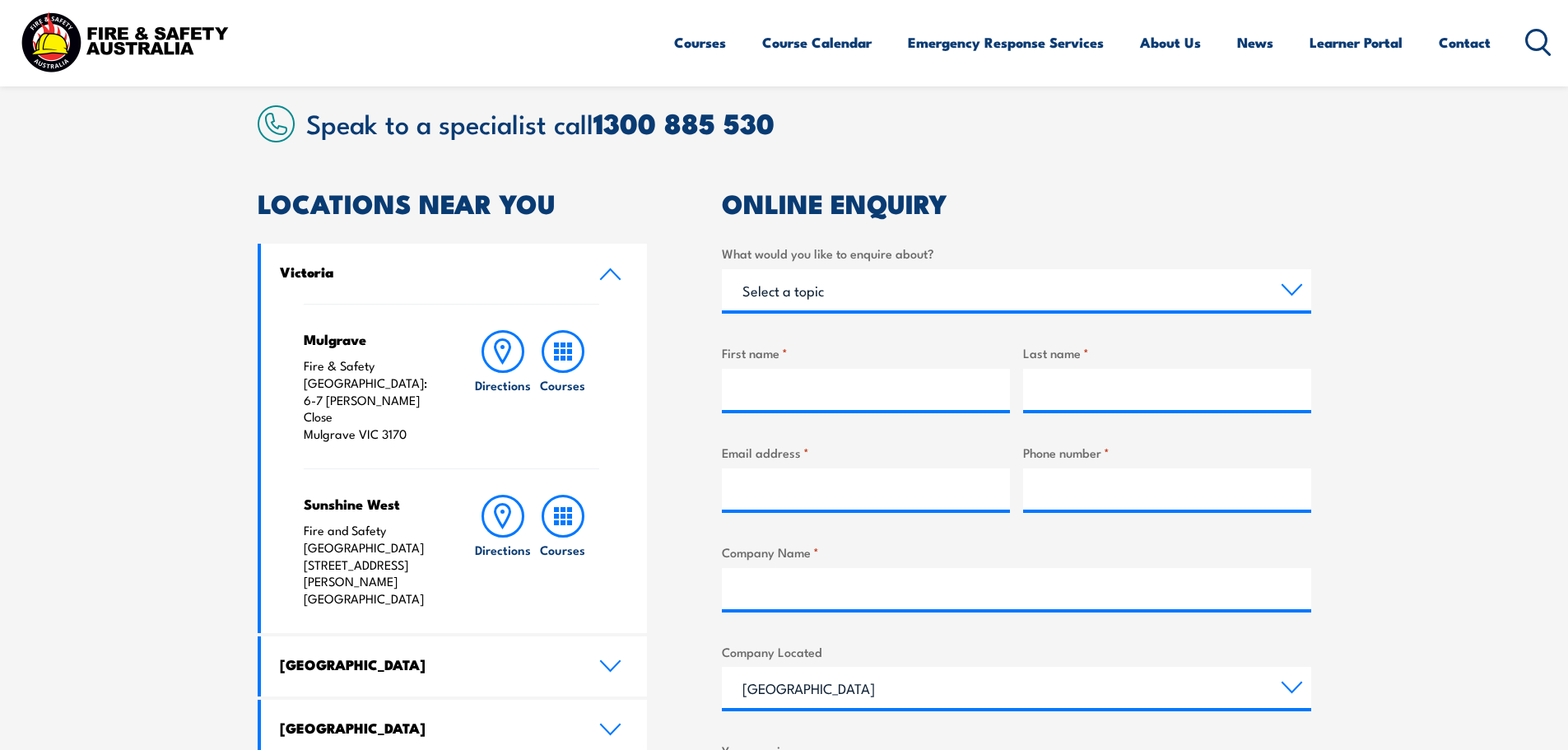
drag, startPoint x: 83, startPoint y: 392, endPoint x: 145, endPoint y: 380, distance: 63.2
click at [85, 392] on section "Speak to a specialist call 1300 885 530 LOCATIONS NEAR YOU Victoria Mulgrave Fi…" at bounding box center [784, 590] width 1568 height 1062
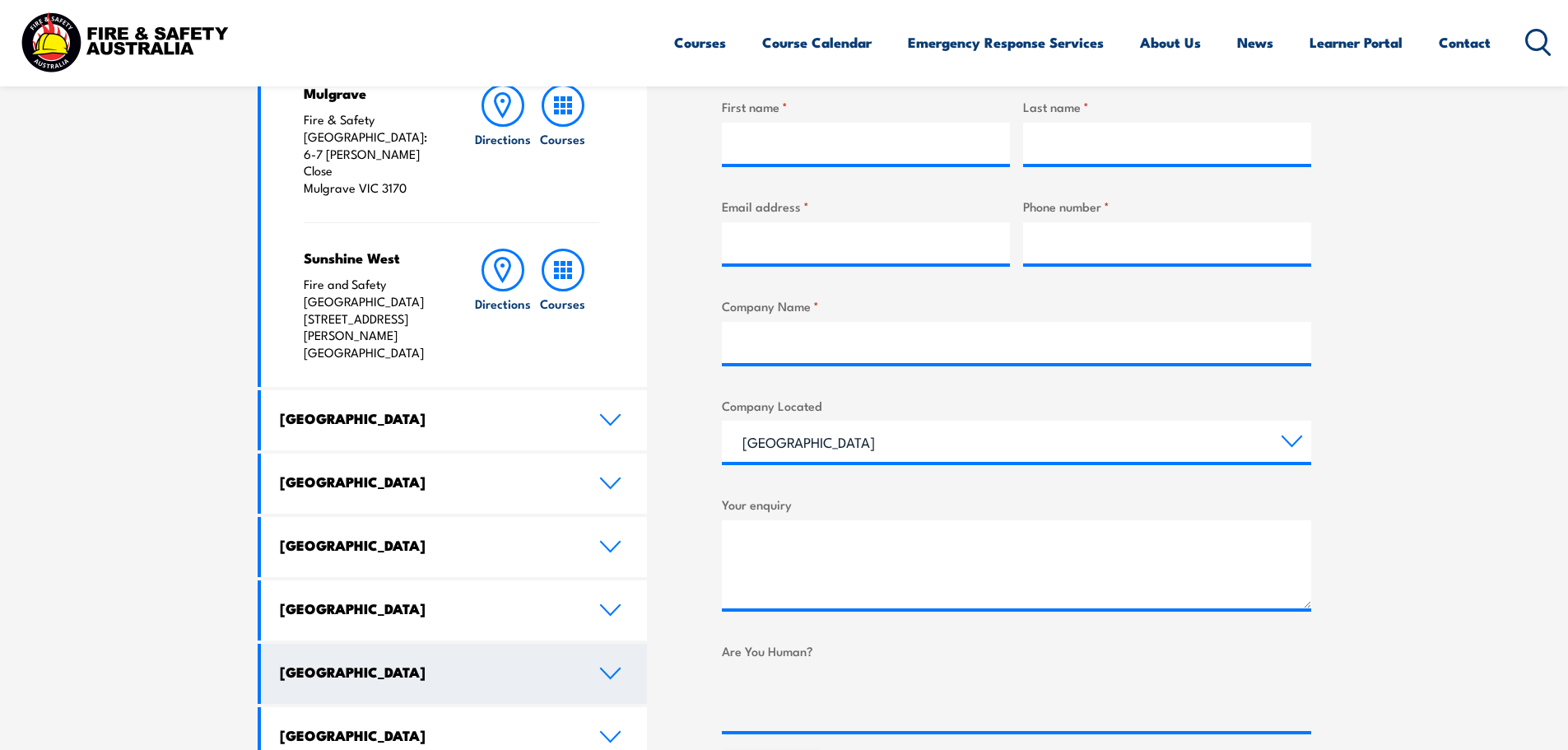
scroll to position [659, 0]
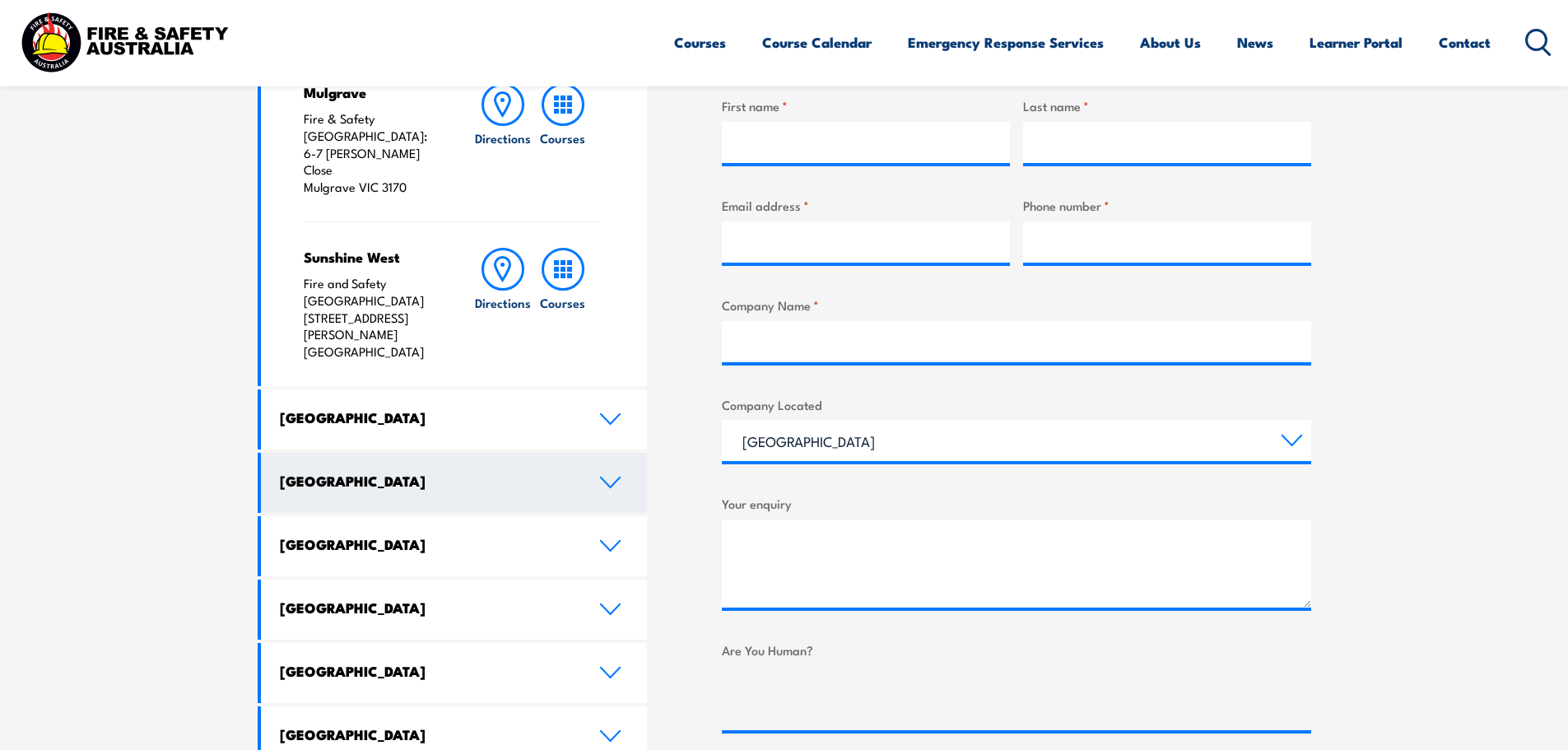
click at [518, 453] on link "Queensland" at bounding box center [454, 482] width 387 height 60
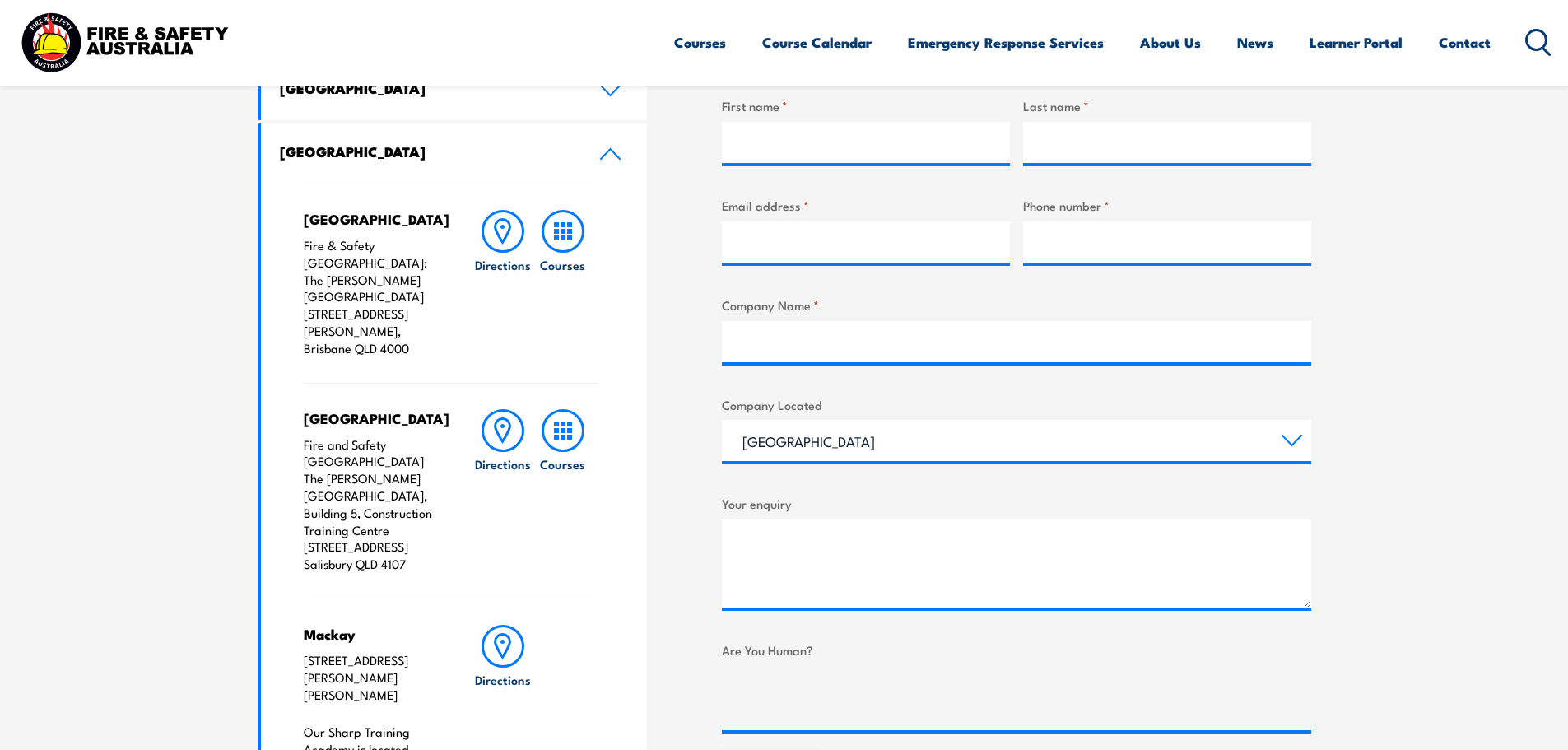
click at [449, 126] on link "Queensland" at bounding box center [454, 153] width 387 height 60
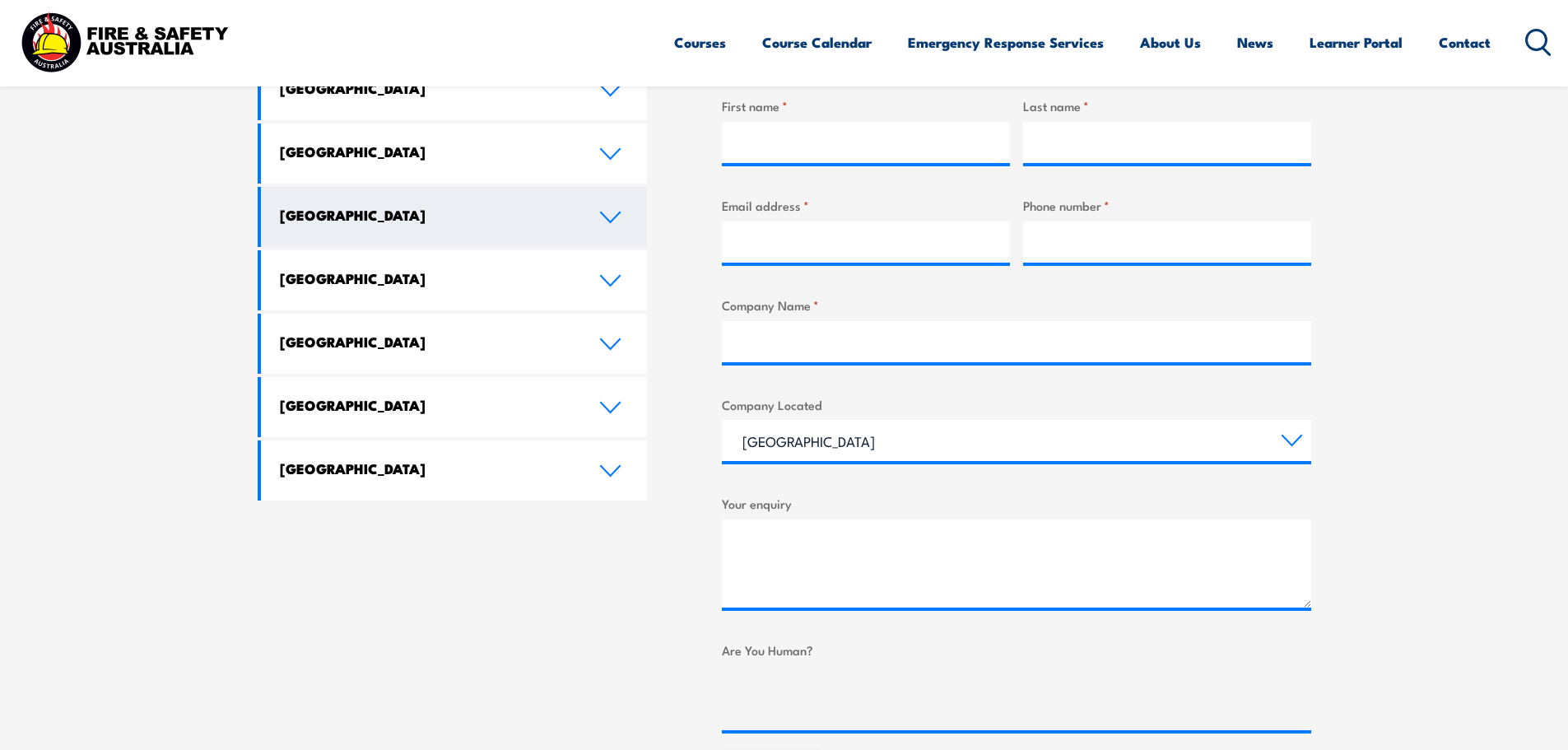
click at [456, 233] on link "Western Australia" at bounding box center [454, 216] width 387 height 60
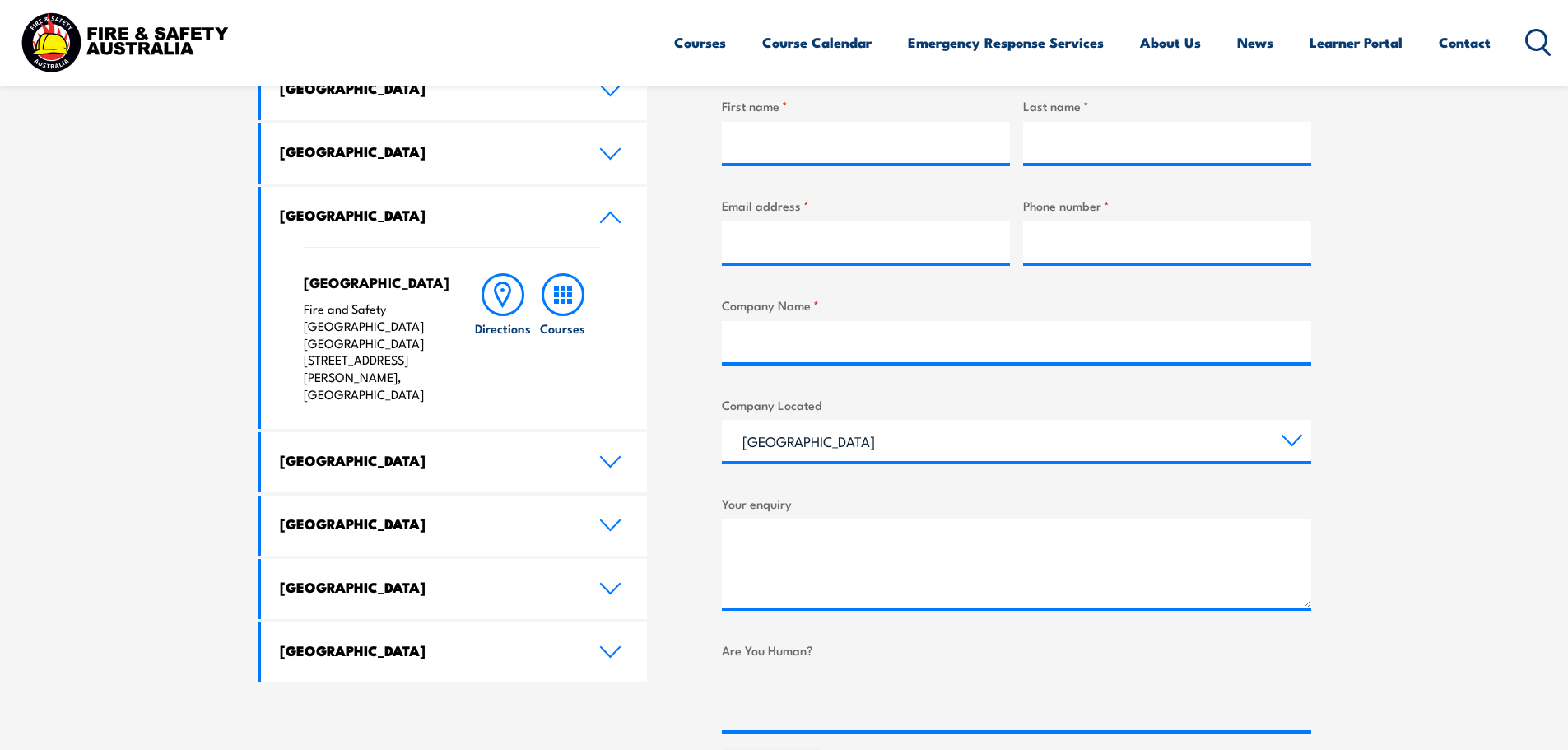
drag, startPoint x: 417, startPoint y: 364, endPoint x: 261, endPoint y: 283, distance: 175.8
click at [261, 283] on div "North Lake Fire and Safety Australia WHS Centre 128 Farrington Road, North Lake…" at bounding box center [454, 337] width 387 height 182
click at [341, 319] on p "Fire and Safety Australia WHS Centre 128 Farrington Road, North Lake WA 6163" at bounding box center [372, 352] width 138 height 103
drag, startPoint x: 308, startPoint y: 365, endPoint x: 418, endPoint y: 361, distance: 110.1
click at [418, 361] on p "Fire and Safety Australia WHS Centre 128 Farrington Road, North Lake WA 6163" at bounding box center [372, 352] width 138 height 103
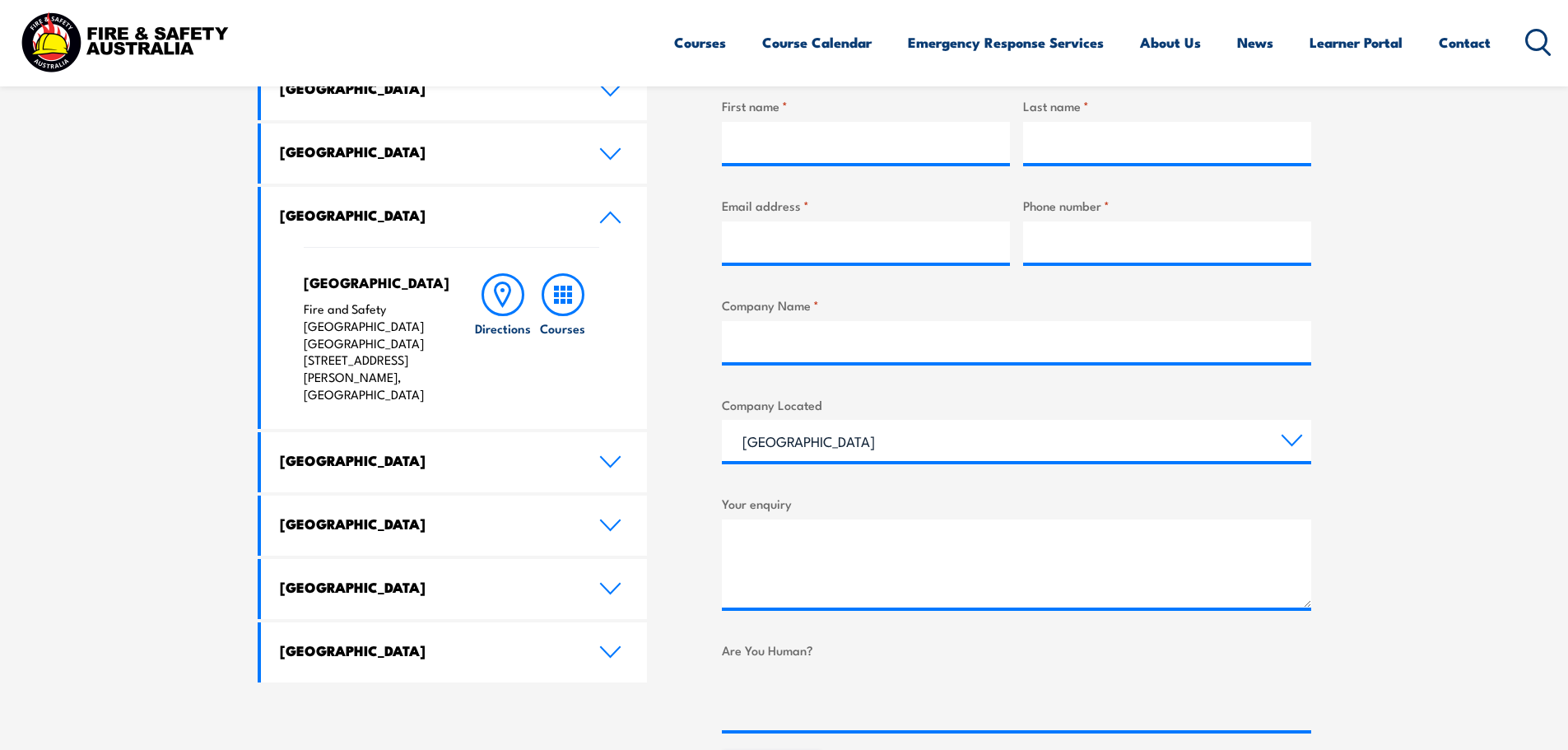
click at [418, 361] on p "Fire and Safety Australia WHS Centre 128 Farrington Road, North Lake WA 6163" at bounding box center [372, 352] width 138 height 103
drag, startPoint x: 418, startPoint y: 361, endPoint x: 284, endPoint y: 357, distance: 134.1
click at [284, 357] on div "North Lake Fire and Safety Australia WHS Centre 128 Farrington Road, North Lake…" at bounding box center [454, 337] width 387 height 182
click at [196, 359] on section "Speak to a specialist call 1300 885 530 LOCATIONS NEAR YOU Victoria Mulgrave Fi…" at bounding box center [784, 329] width 1568 height 1033
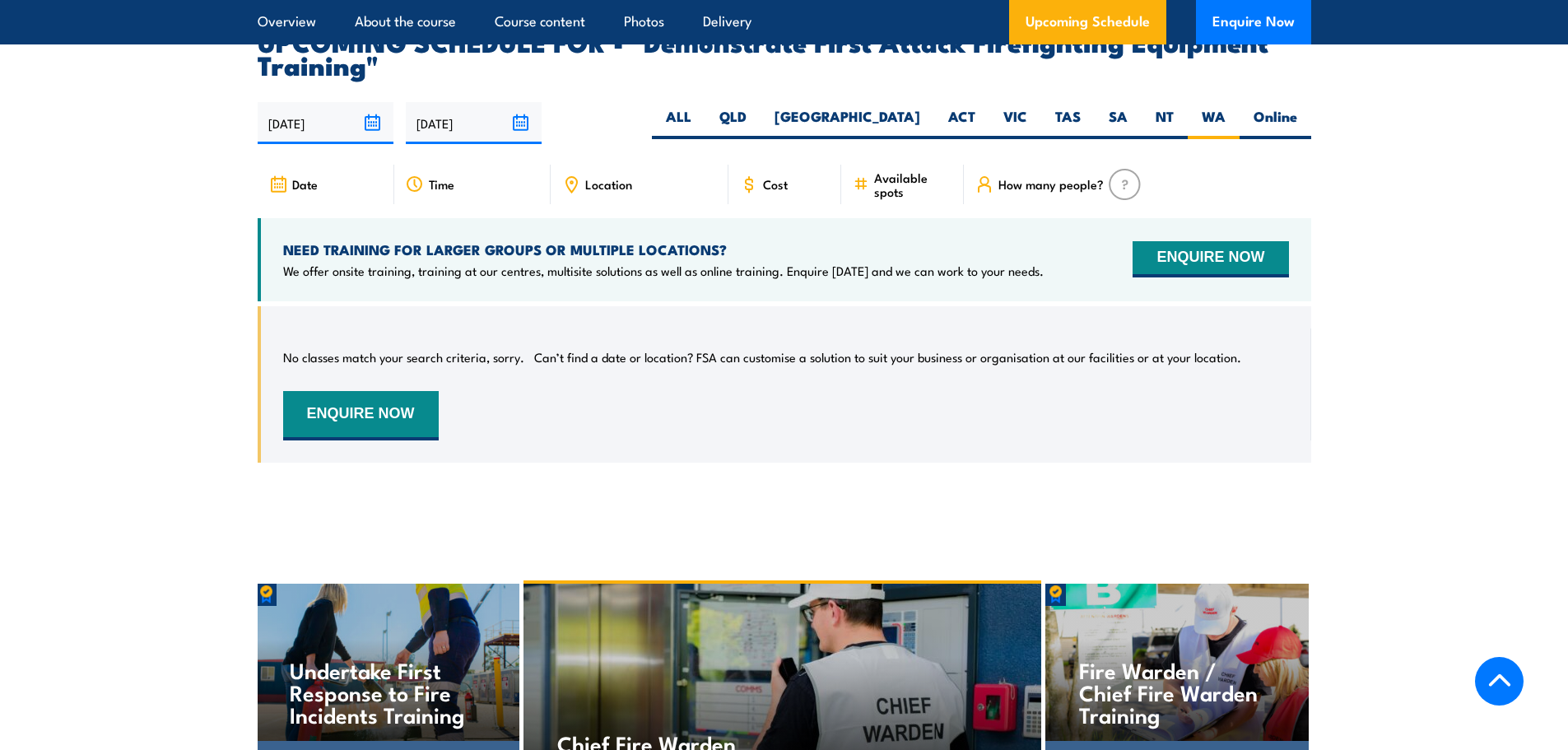
scroll to position [2846, 0]
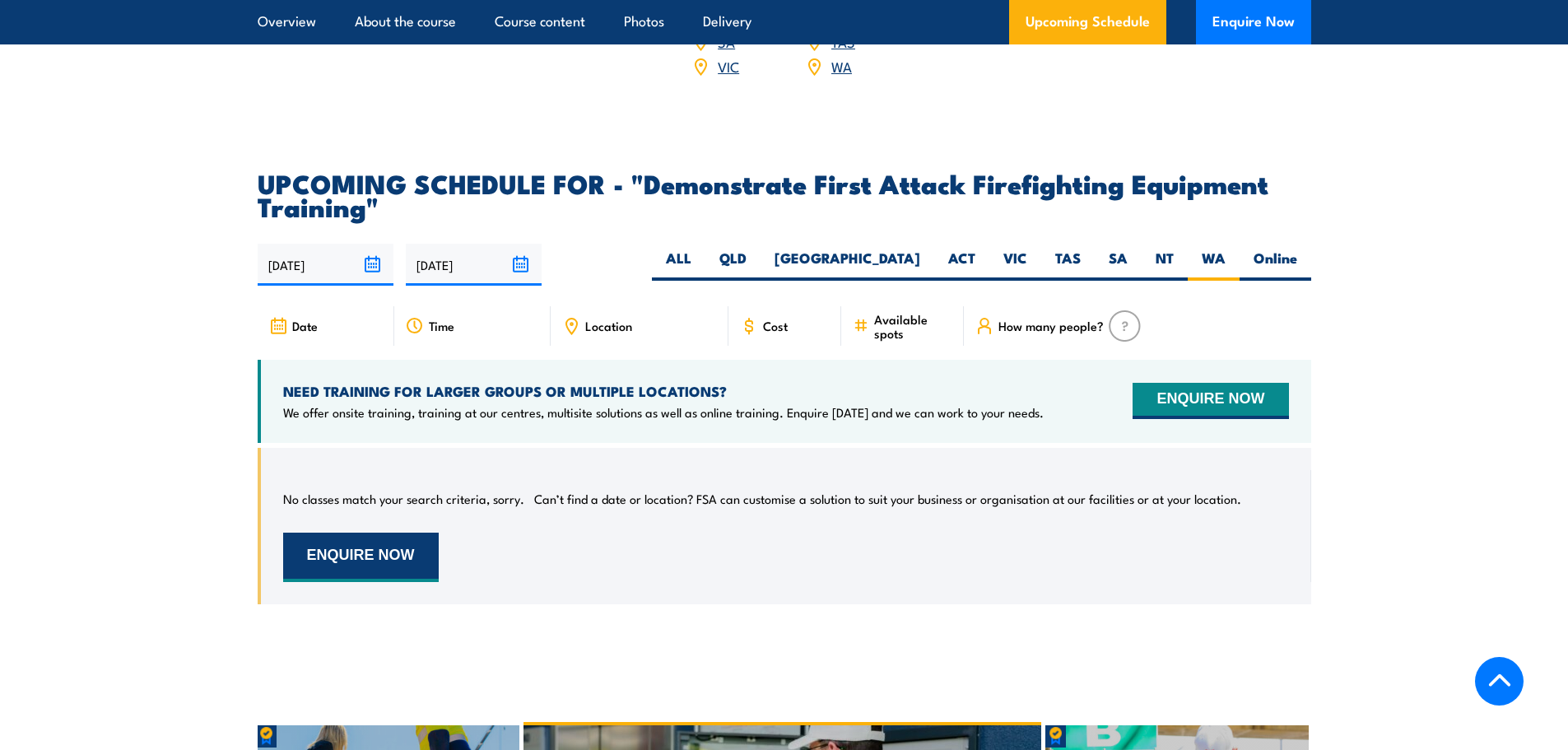
click at [332, 533] on button "ENQUIRE NOW" at bounding box center [361, 557] width 155 height 49
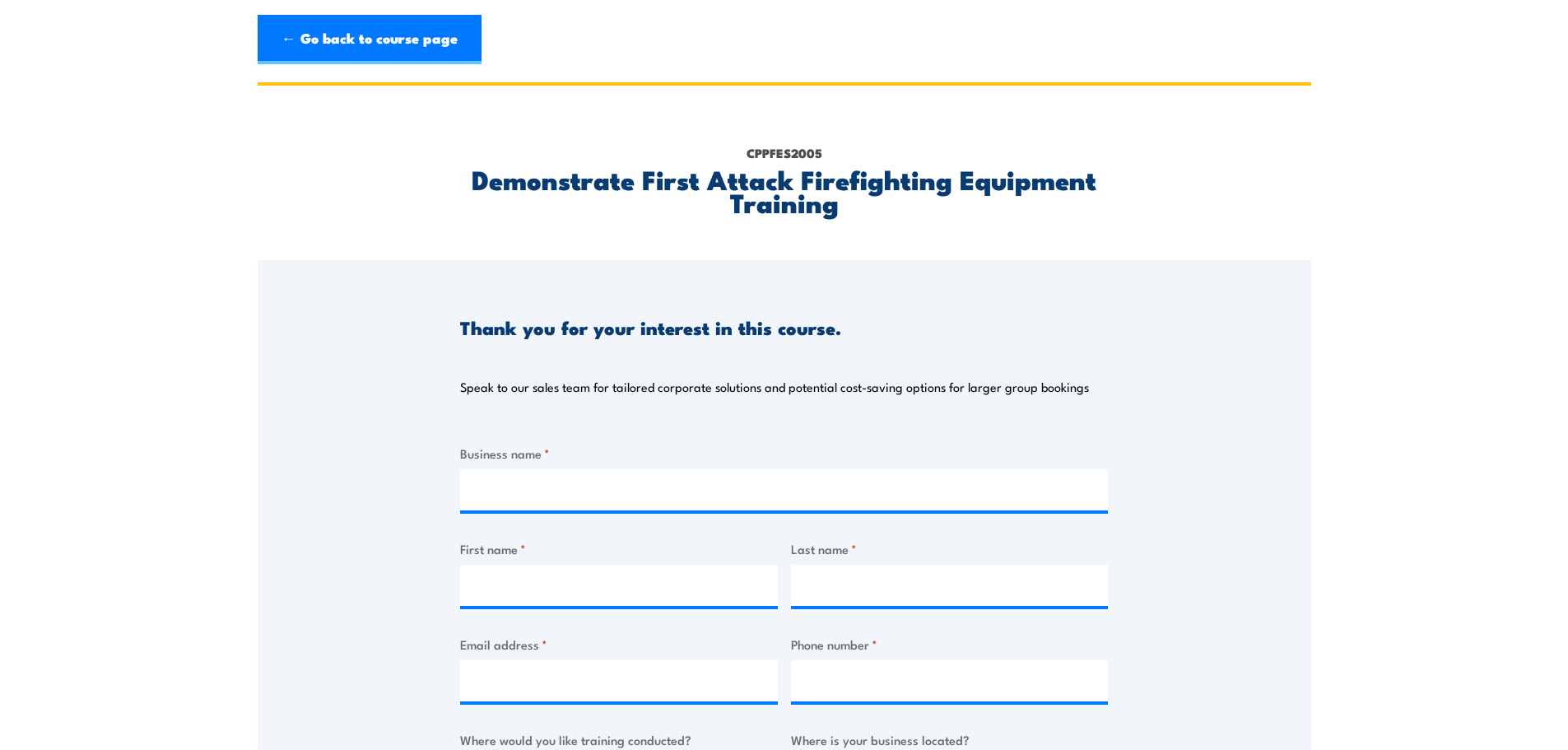
click at [544, 462] on span "*" at bounding box center [546, 453] width 6 height 19
click at [543, 470] on input "Business name *" at bounding box center [784, 490] width 648 height 41
click at [544, 478] on input "Business name *" at bounding box center [784, 490] width 648 height 41
type input "Compass Group Aus"
type input "Crystal"
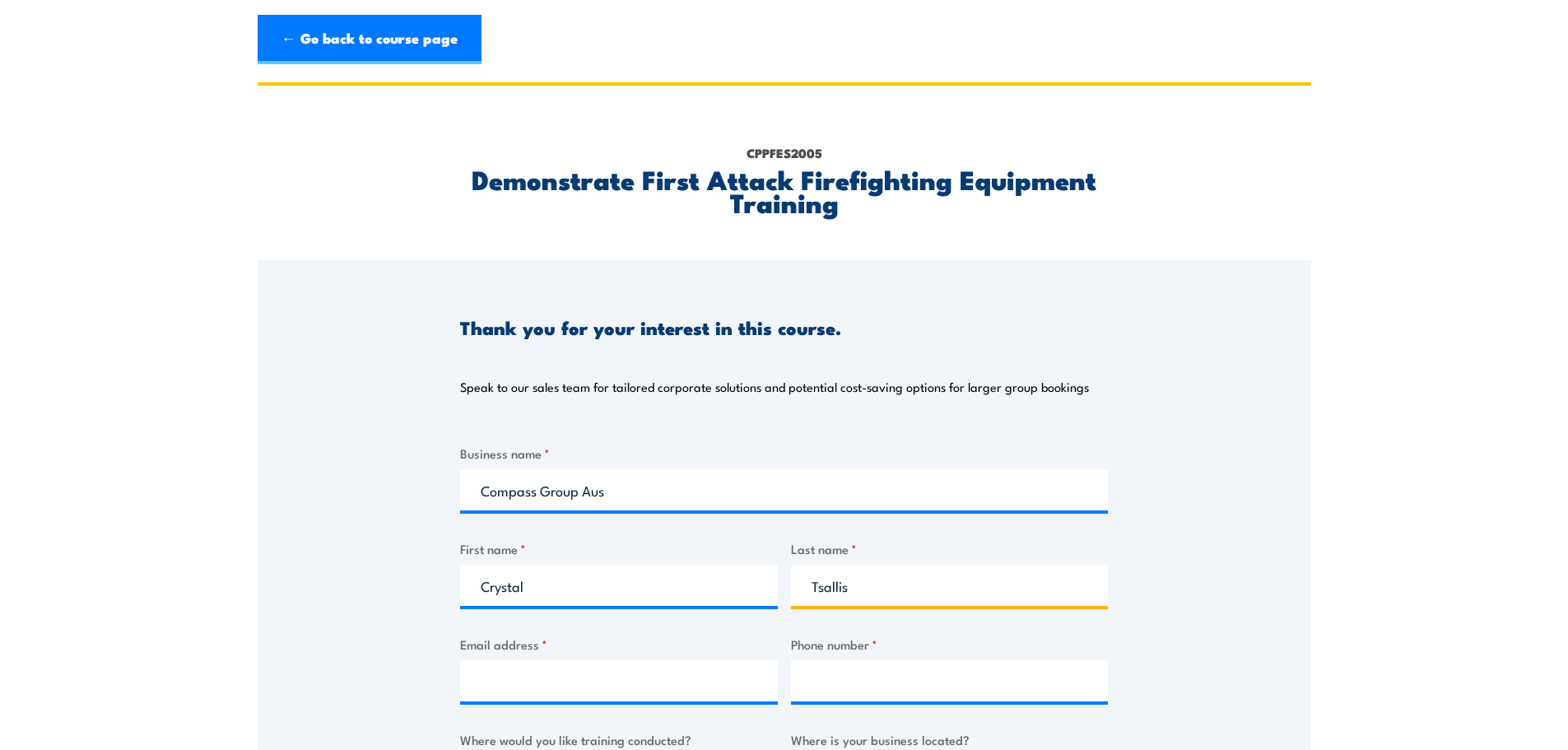
type input "Tsallis"
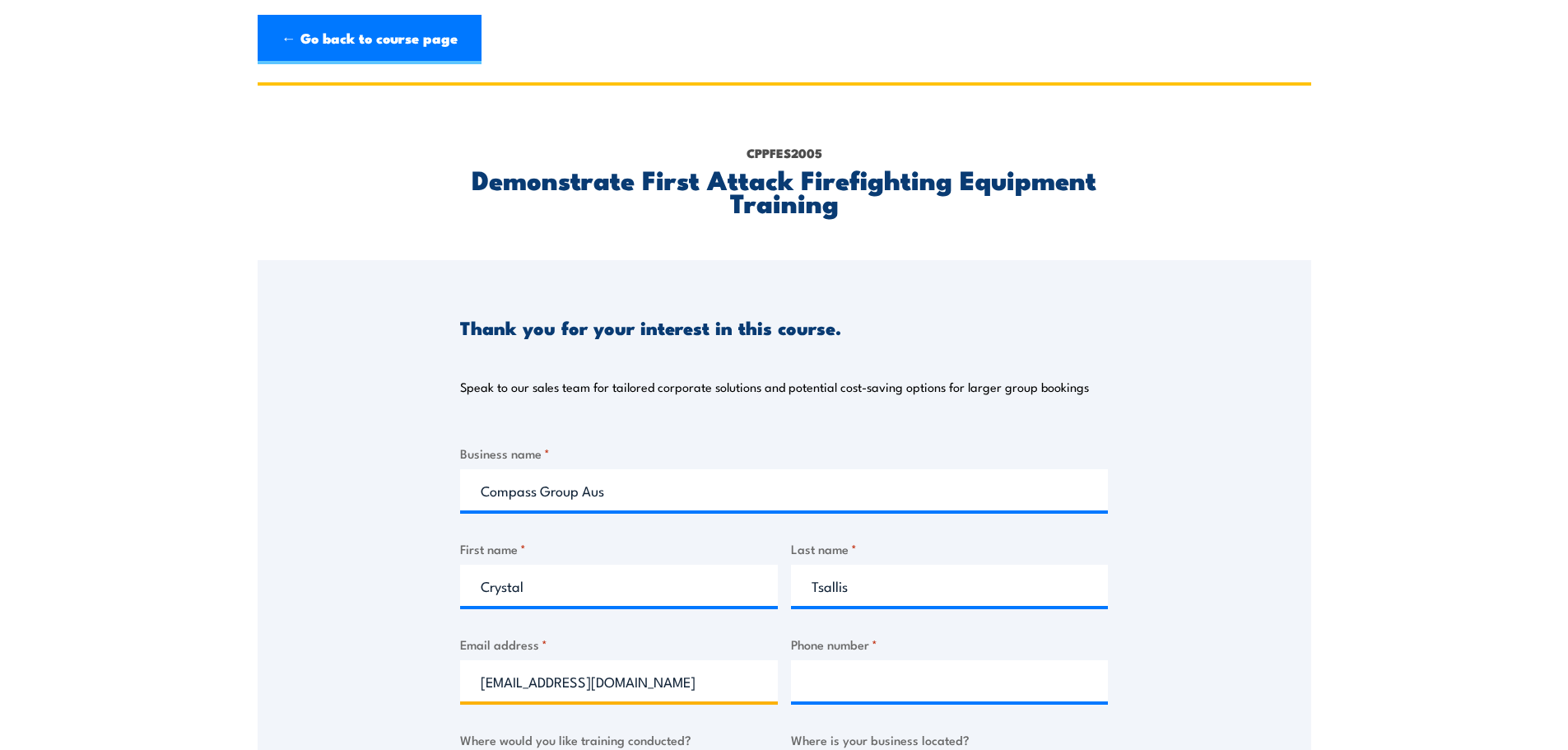
type input "[EMAIL_ADDRESS][DOMAIN_NAME]"
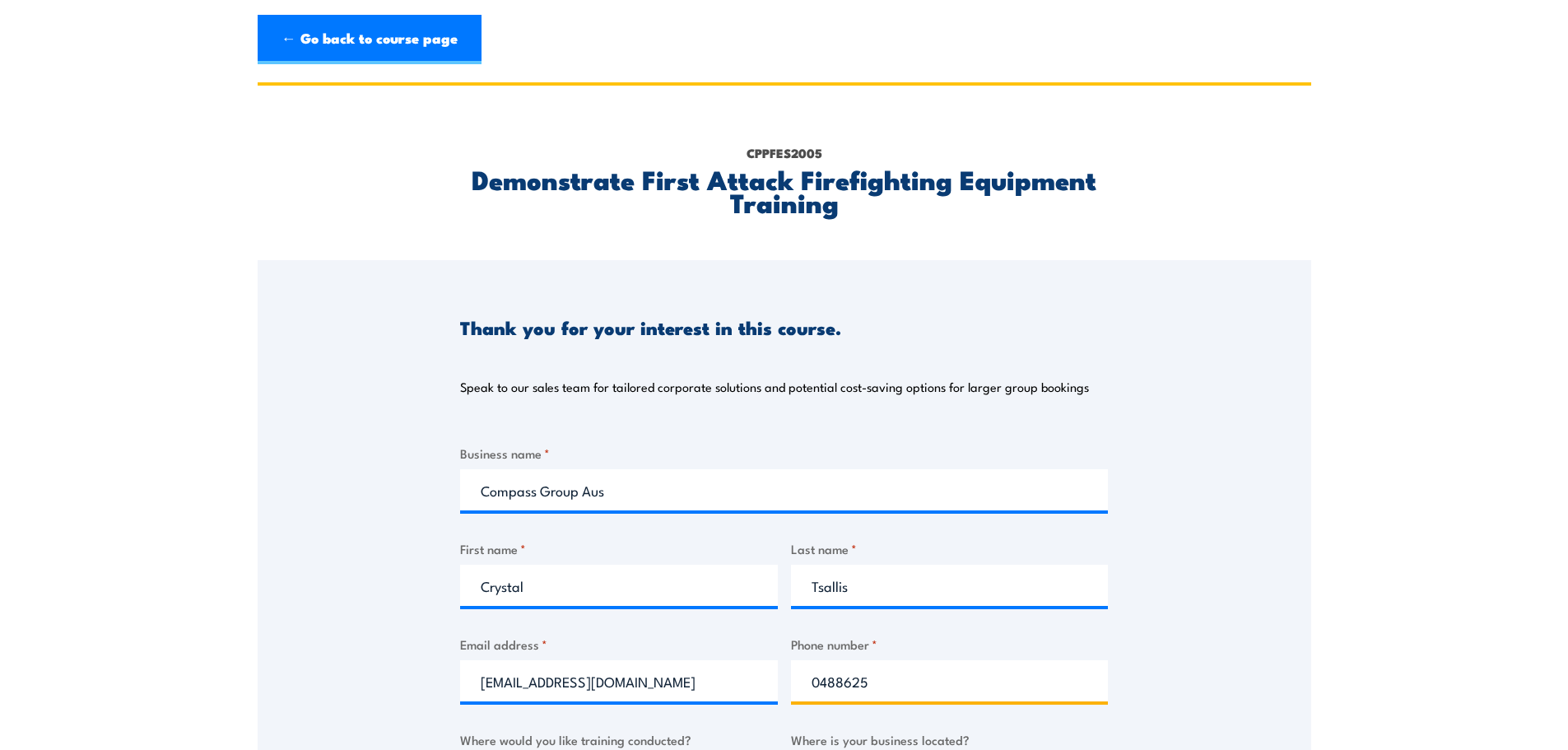
type input "0488625"
